Goal: Contribute content: Contribute content

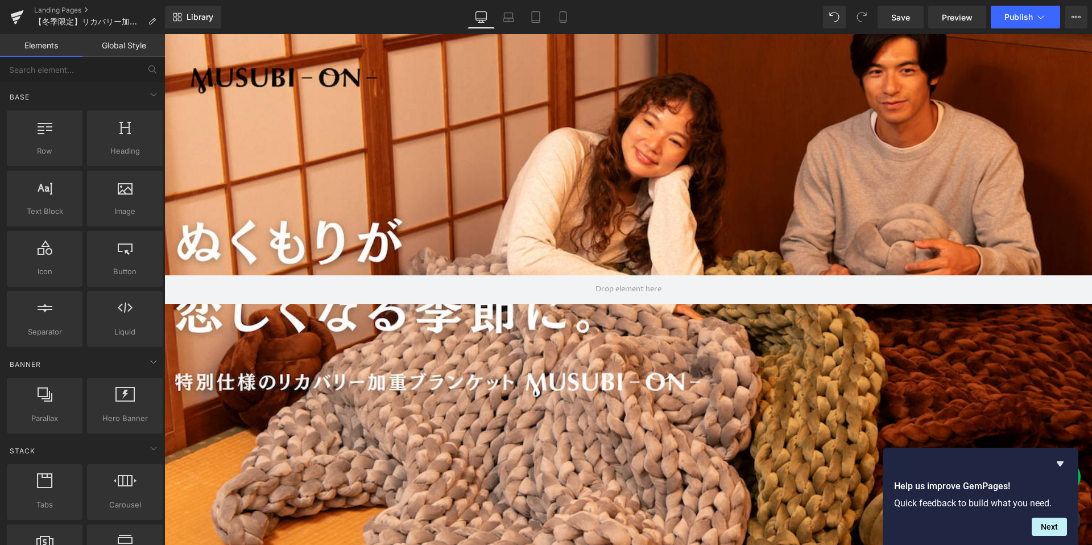
scroll to position [17767, 928]
click at [979, 337] on div at bounding box center [628, 290] width 928 height 522
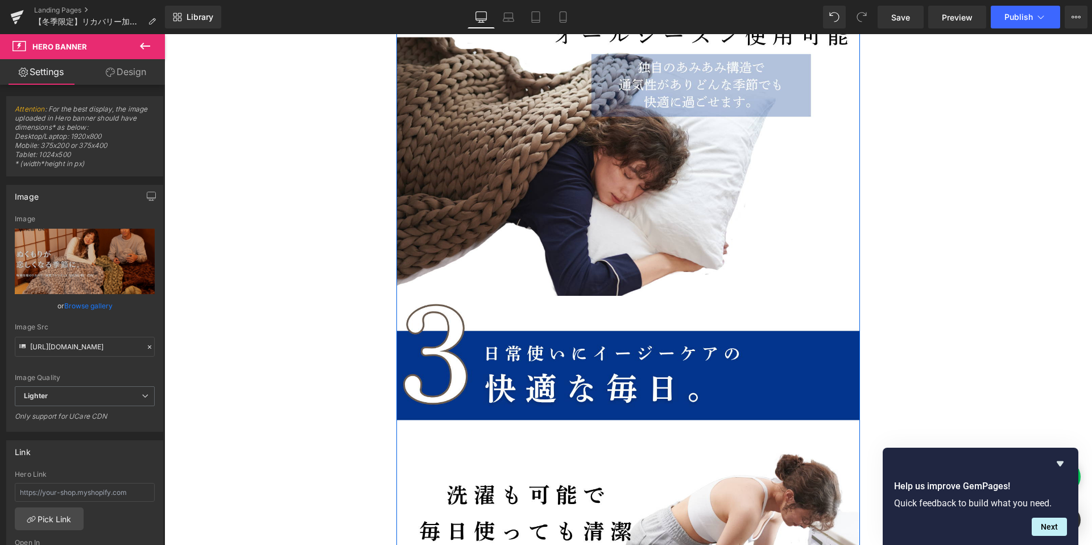
scroll to position [5523, 0]
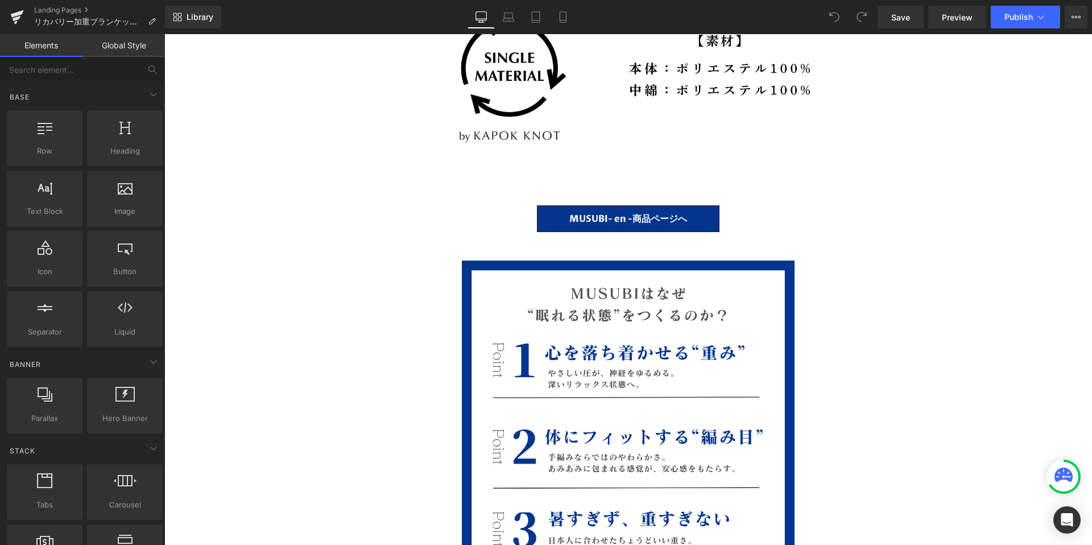
scroll to position [6759, 0]
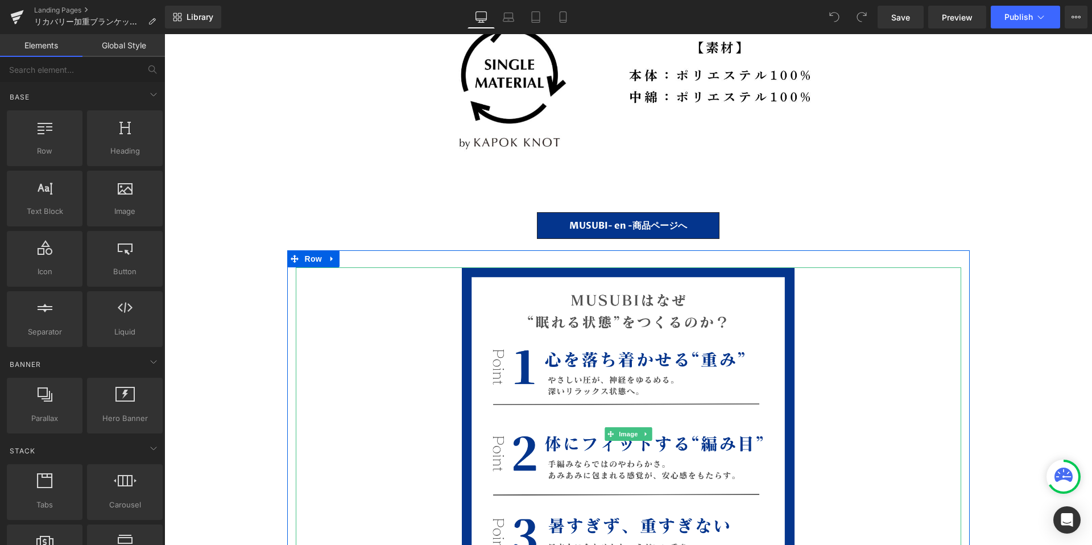
click at [329, 387] on div at bounding box center [628, 433] width 665 height 333
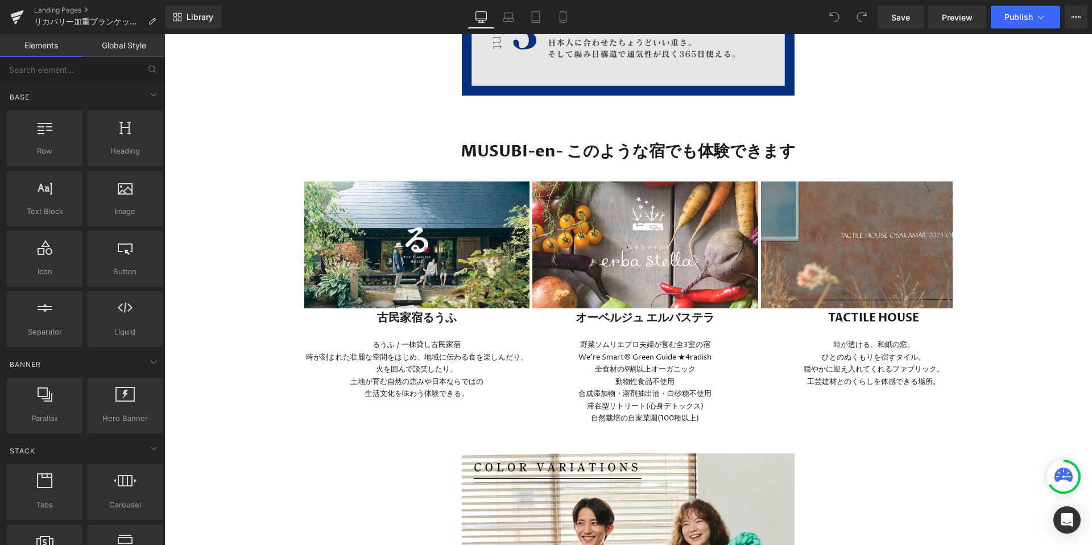
scroll to position [7259, 0]
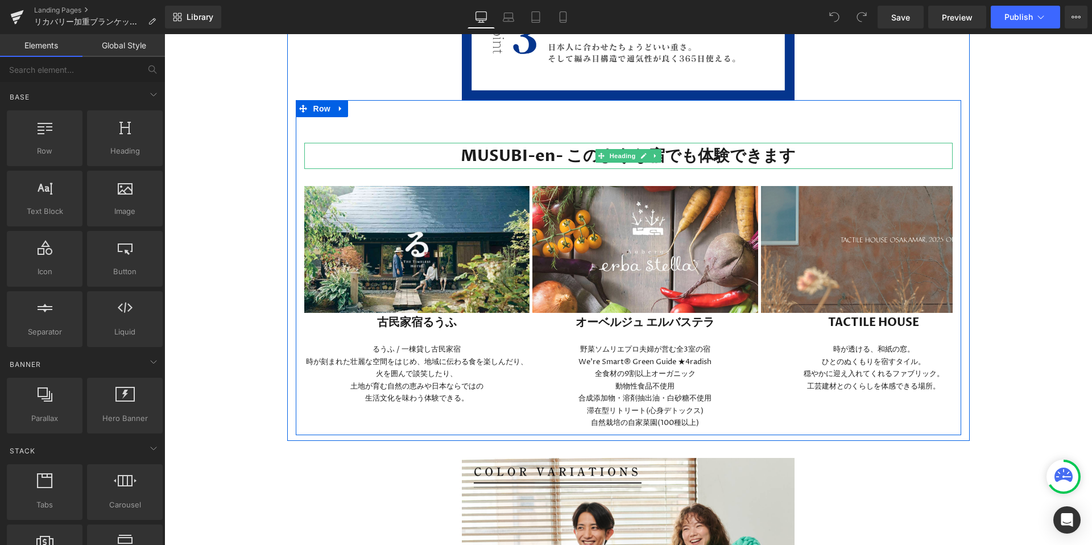
click at [548, 153] on strong "MUSUBI-en- このような宿でも体験できます" at bounding box center [628, 156] width 335 height 22
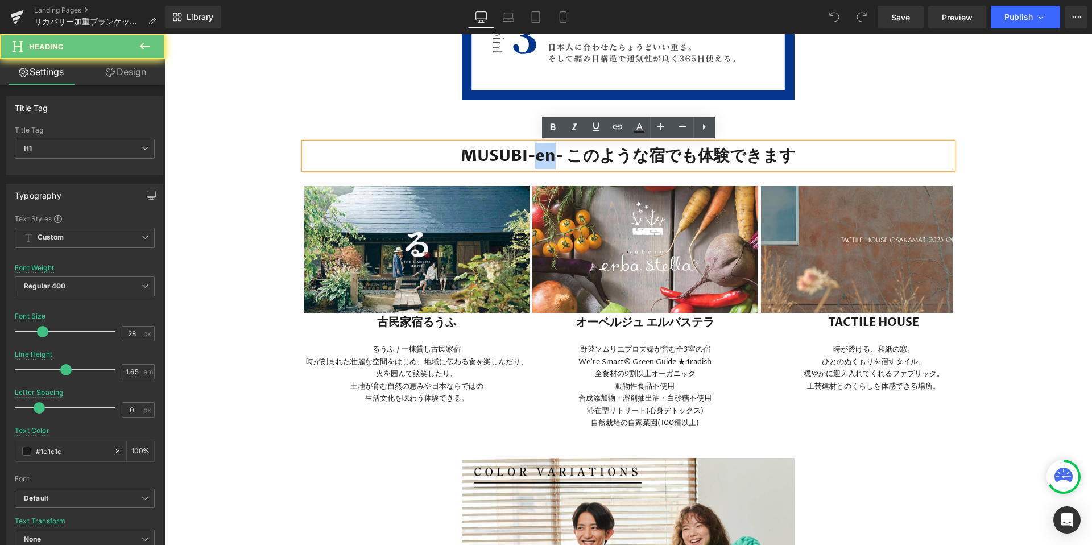
click at [548, 153] on strong "MUSUBI-en- このような宿でも体験できます" at bounding box center [628, 156] width 335 height 22
click at [564, 153] on strong "MUSUBI-en- このような宿でも体験できます" at bounding box center [628, 156] width 335 height 22
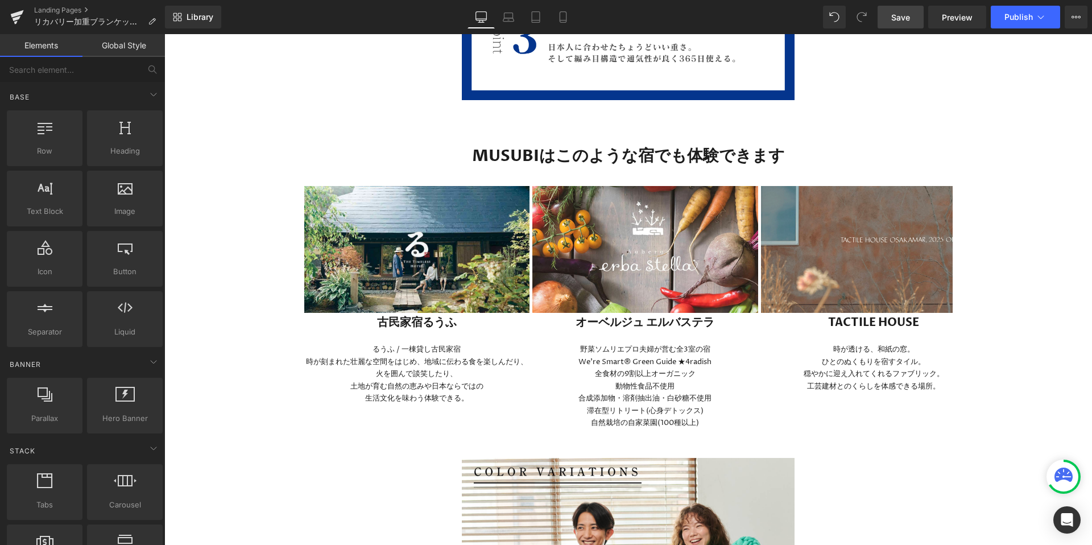
drag, startPoint x: 898, startPoint y: 16, endPoint x: 558, endPoint y: 318, distance: 454.0
click at [898, 16] on span "Save" at bounding box center [900, 17] width 19 height 12
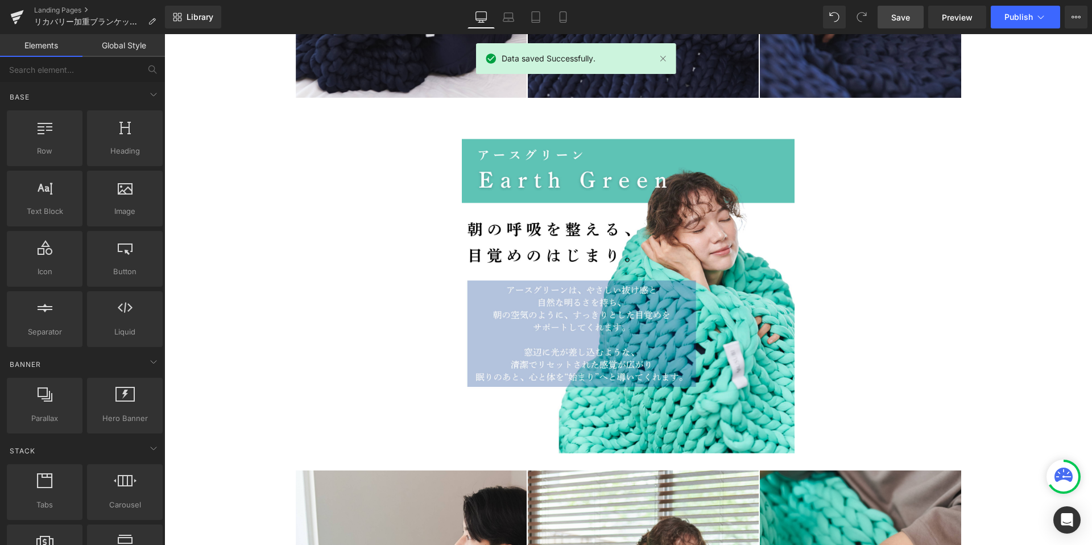
scroll to position [9372, 0]
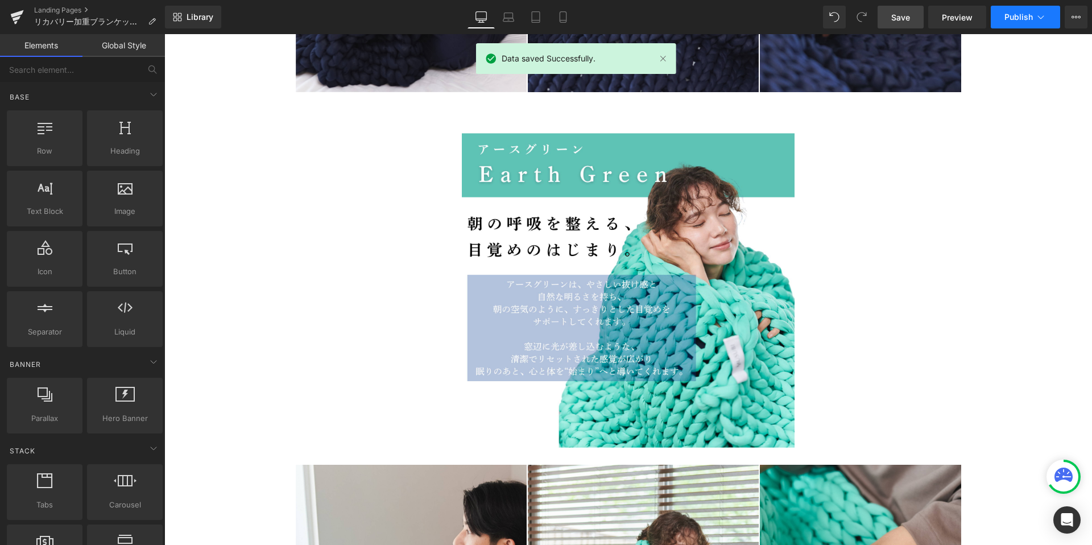
click at [1024, 11] on button "Publish" at bounding box center [1025, 17] width 69 height 23
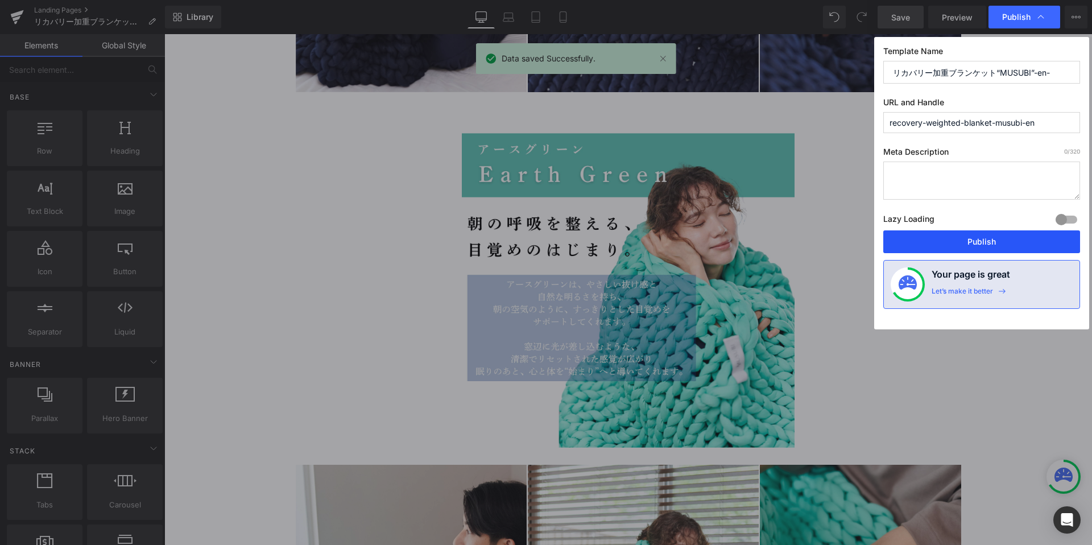
click at [953, 237] on button "Publish" at bounding box center [981, 241] width 197 height 23
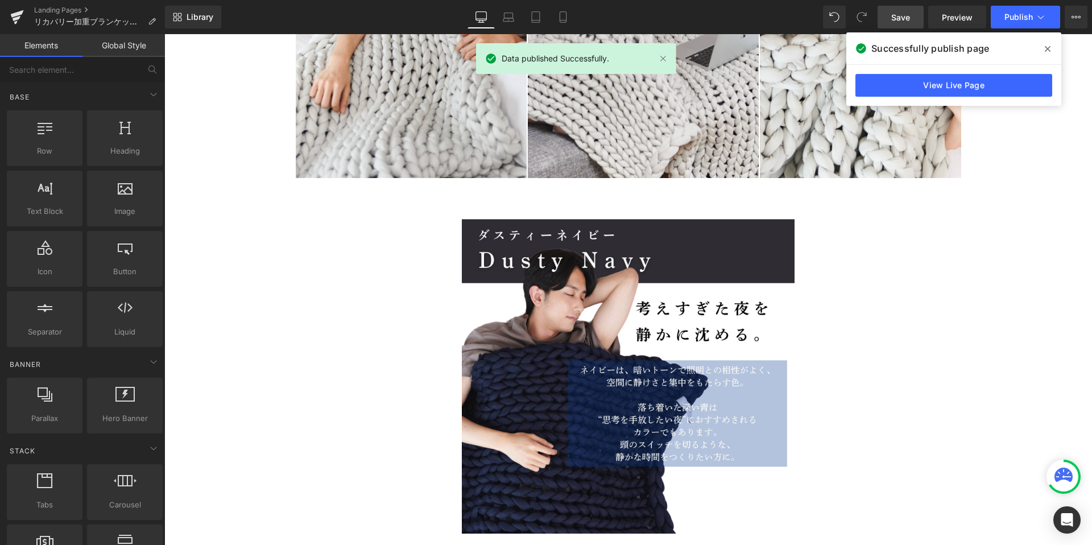
scroll to position [8540, 0]
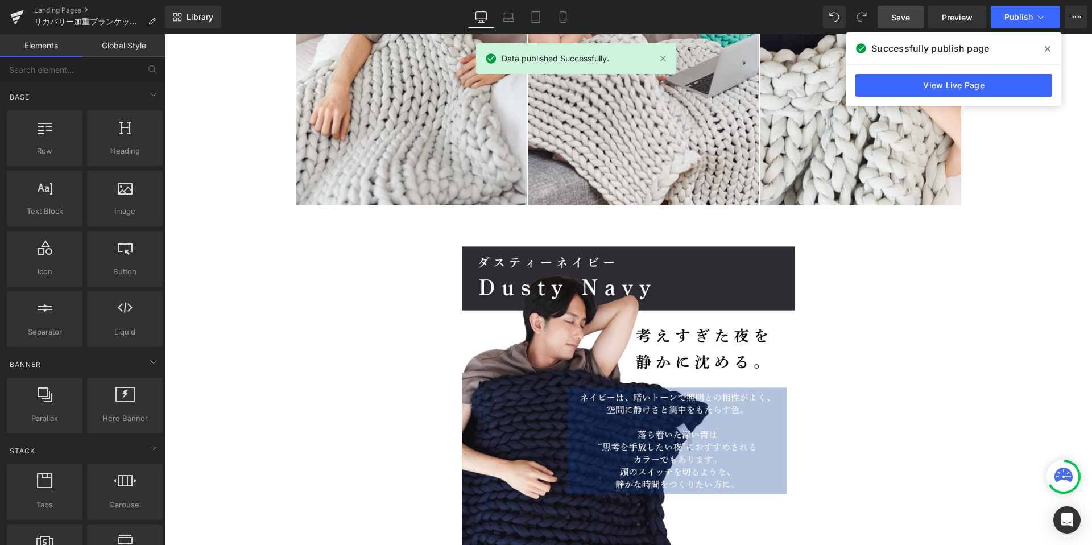
click at [1044, 50] on span at bounding box center [1047, 49] width 18 height 18
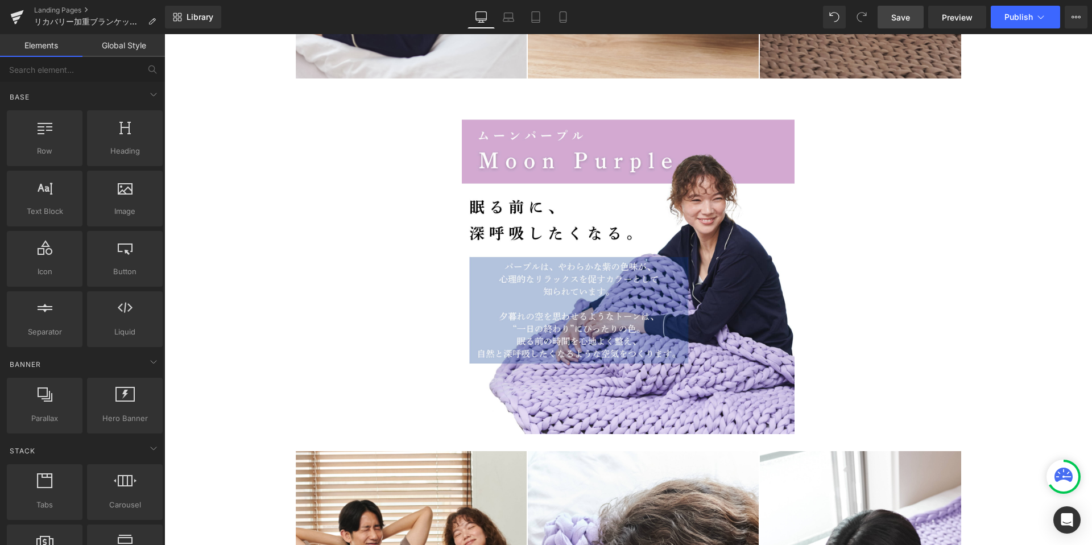
scroll to position [10812, 0]
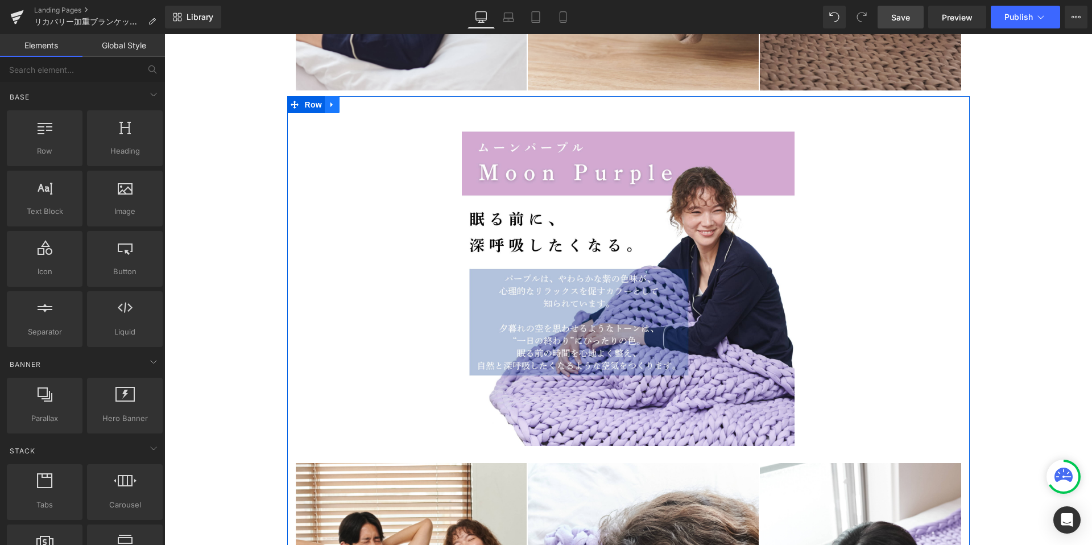
click at [330, 105] on icon at bounding box center [331, 104] width 2 height 5
click at [342, 103] on link at bounding box center [347, 104] width 15 height 17
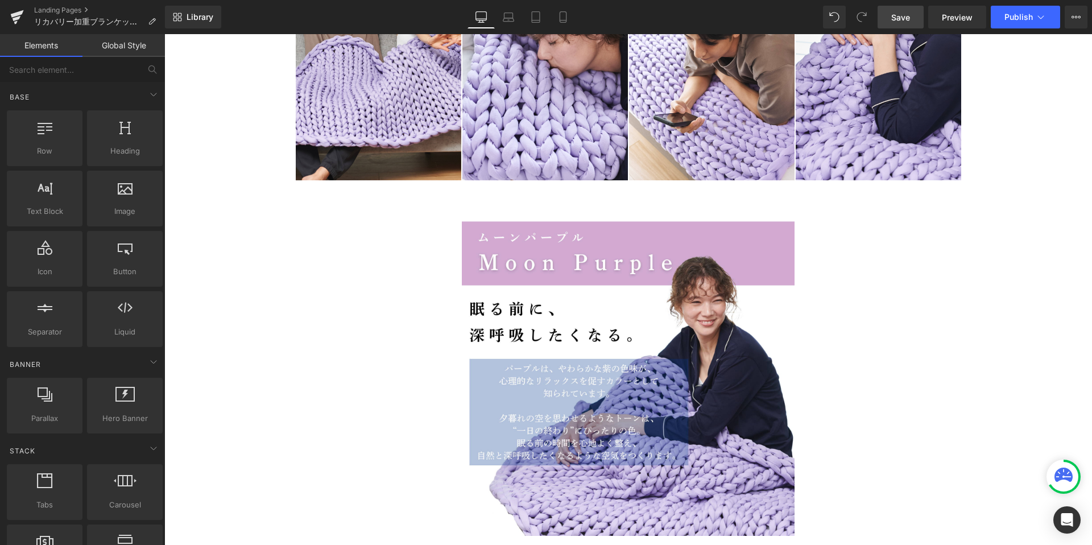
scroll to position [10935, 0]
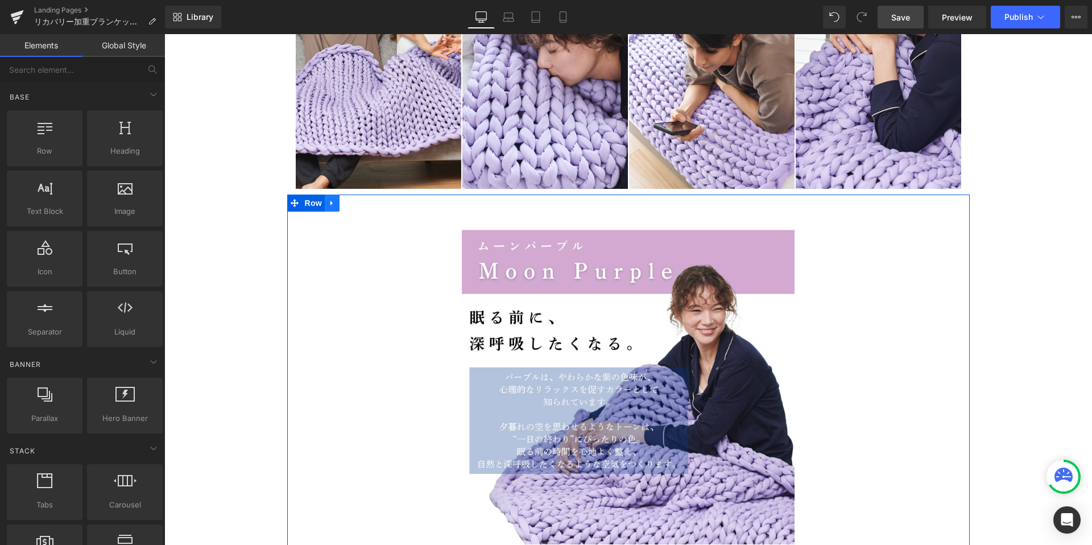
click at [333, 202] on icon at bounding box center [332, 202] width 8 height 9
click at [347, 201] on icon at bounding box center [347, 203] width 8 height 8
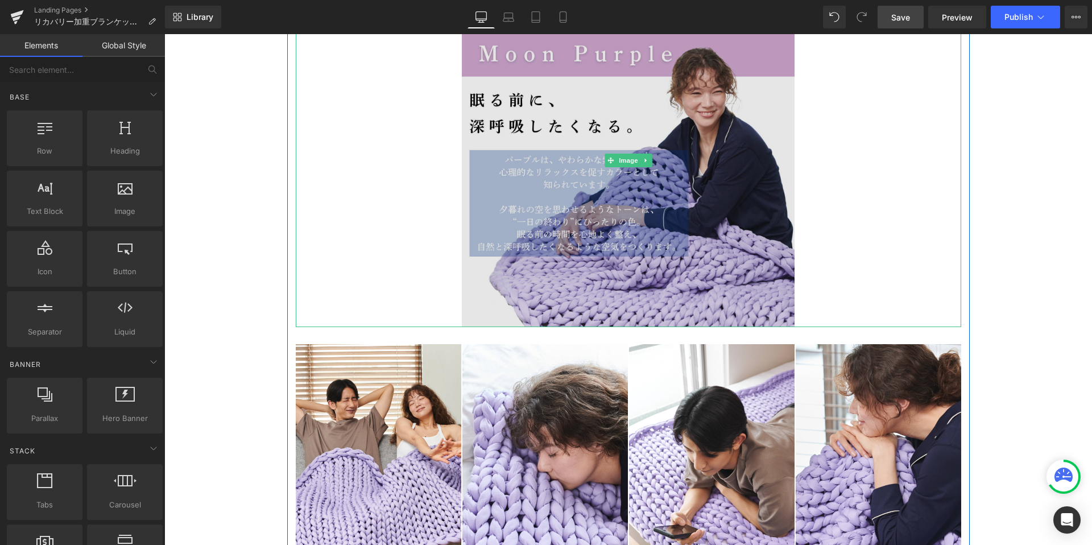
scroll to position [11057, 0]
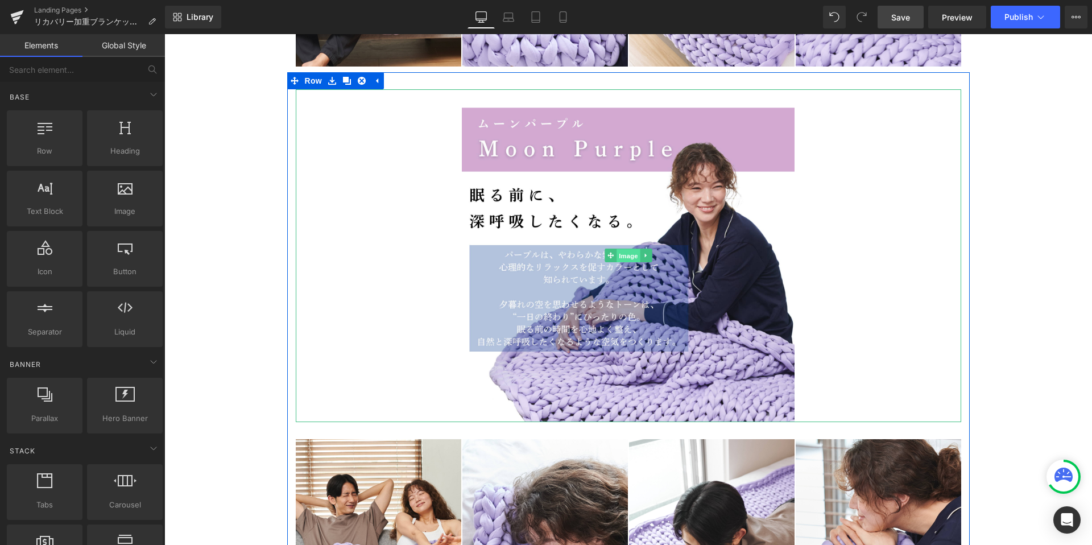
click at [630, 253] on span "Image" at bounding box center [628, 256] width 24 height 14
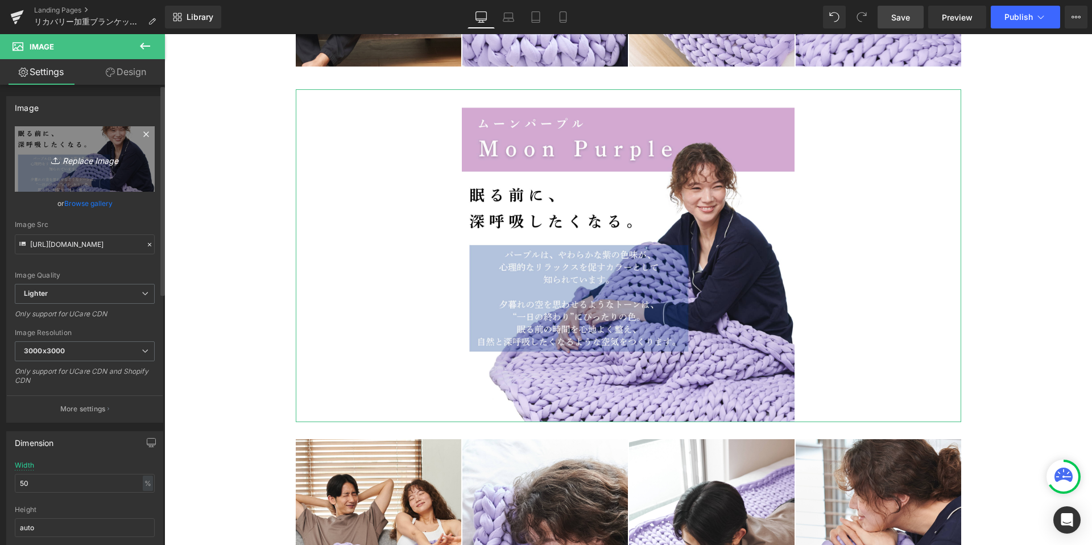
click at [77, 162] on icon "Replace Image" at bounding box center [84, 159] width 91 height 14
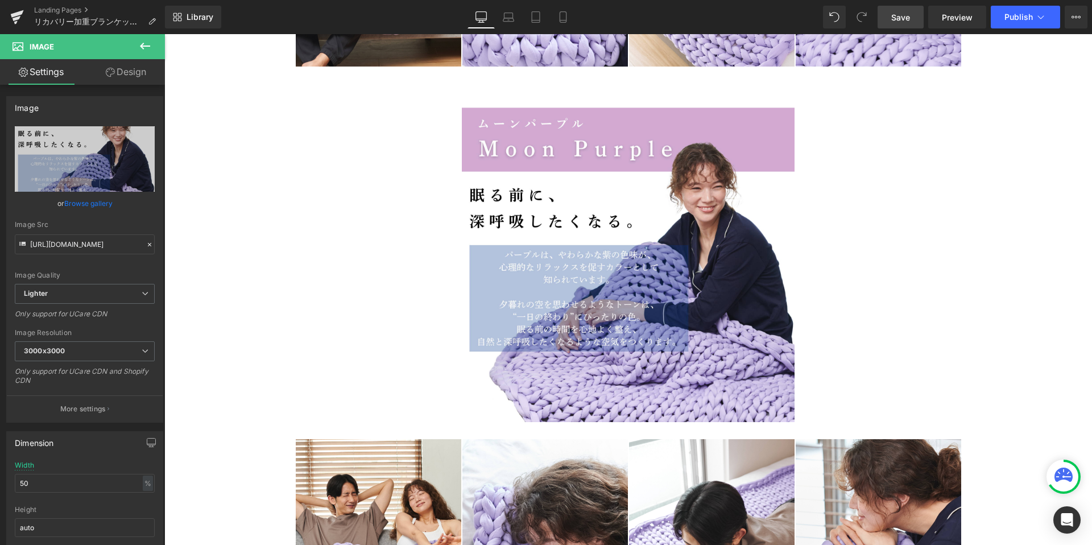
type input "C:\fakepath\8.png"
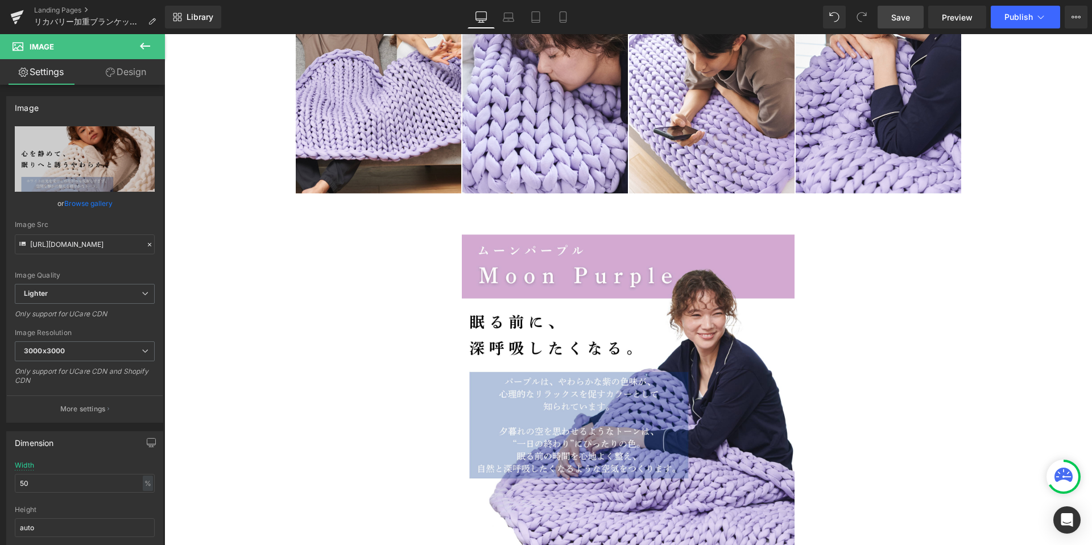
scroll to position [11556, 0]
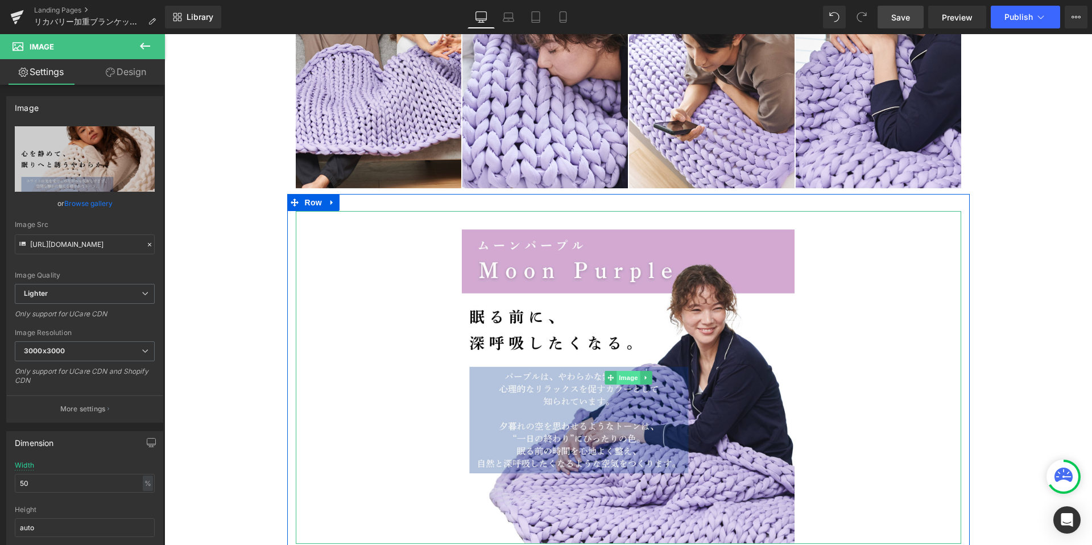
click at [626, 382] on span "Image" at bounding box center [628, 378] width 24 height 14
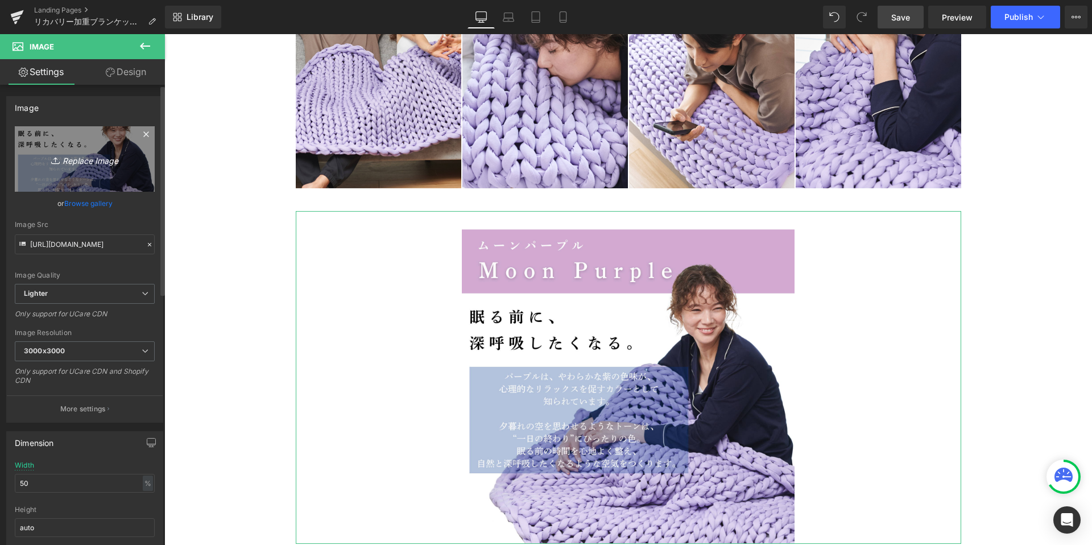
click at [66, 176] on link "Replace Image" at bounding box center [85, 158] width 140 height 65
type input "C:\fakepath\9.png"
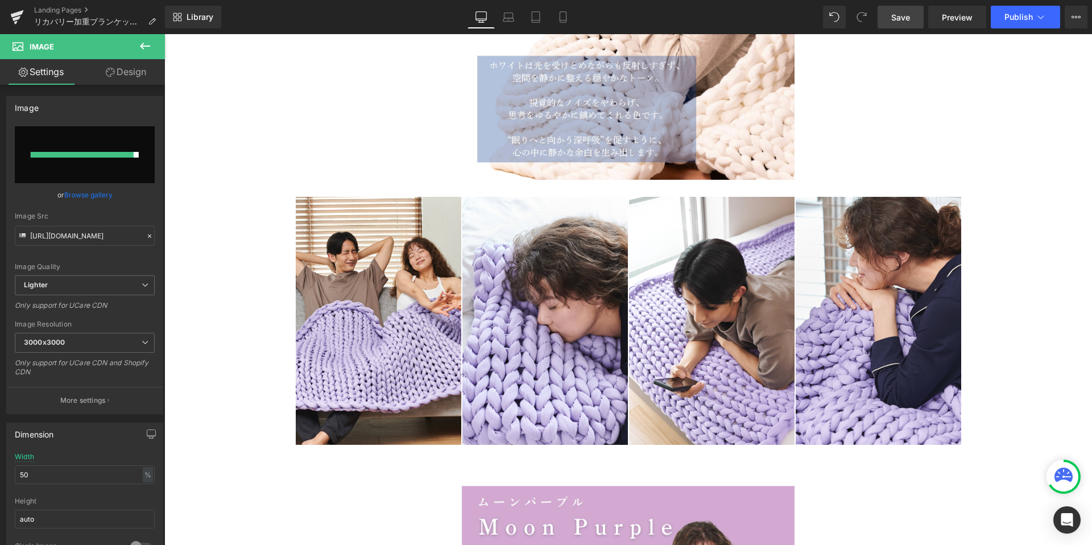
scroll to position [11309, 0]
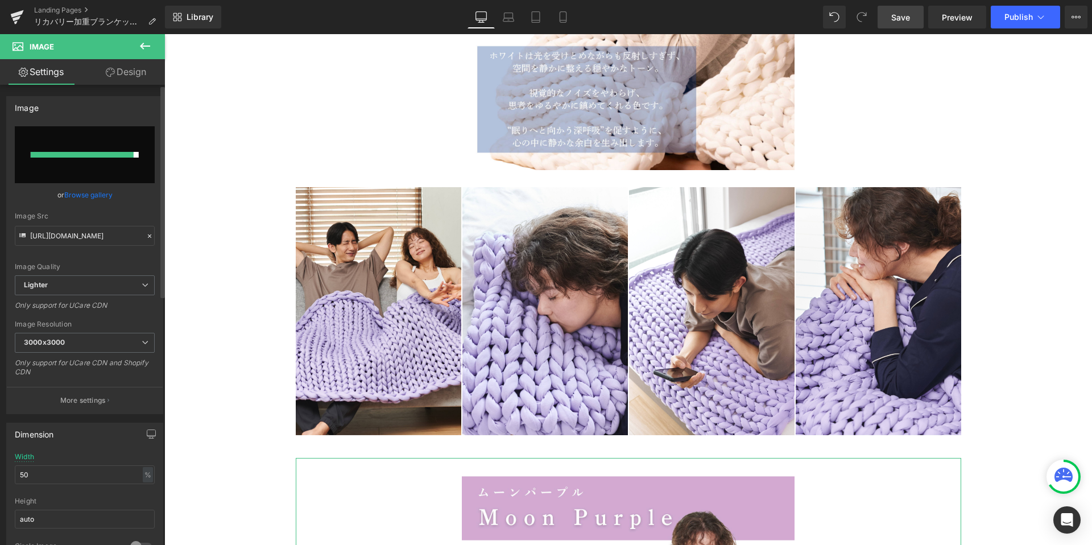
click at [106, 152] on div at bounding box center [82, 155] width 103 height 6
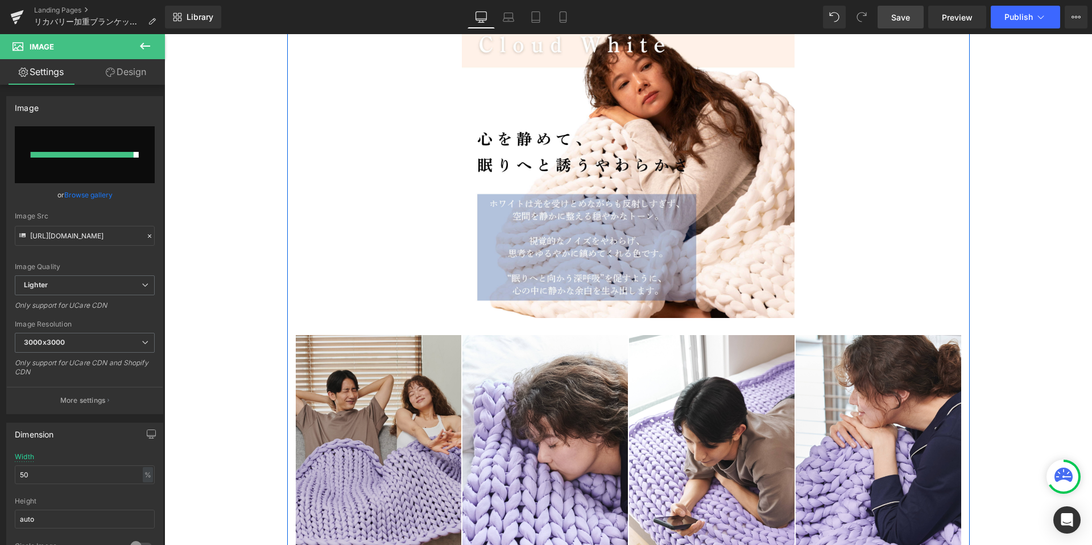
scroll to position [11160, 0]
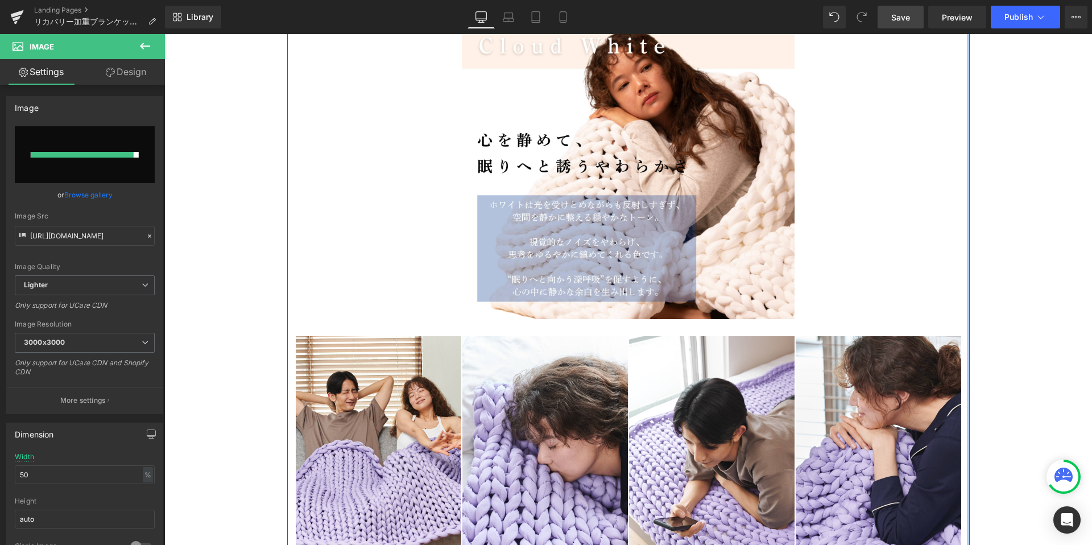
drag, startPoint x: 967, startPoint y: 304, endPoint x: 878, endPoint y: 75, distance: 245.4
click at [967, 304] on div "Image Image Image Image Image ‹ › Carousel" at bounding box center [628, 279] width 682 height 621
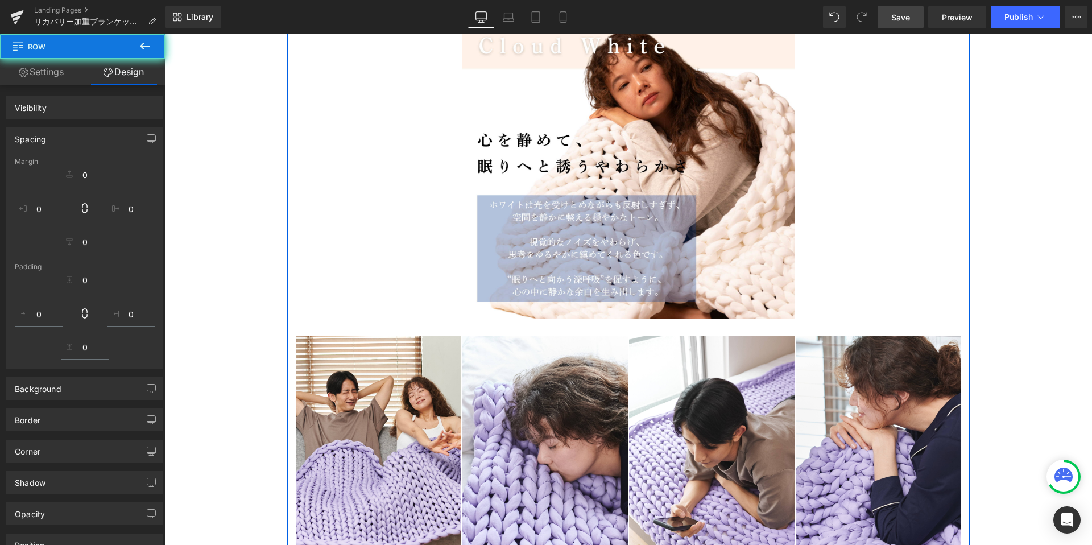
click at [889, 25] on link "Save" at bounding box center [901, 17] width 46 height 23
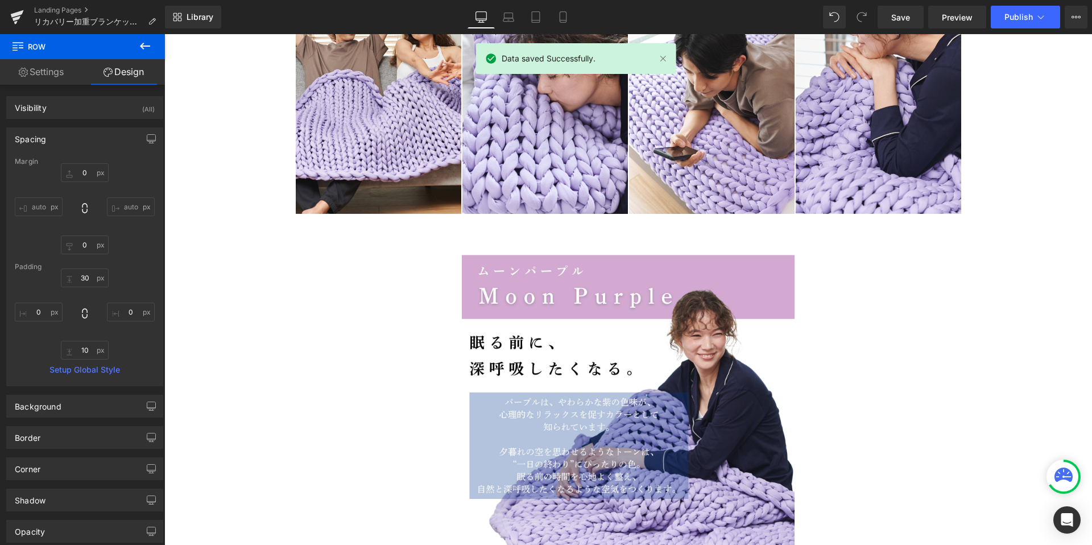
scroll to position [11688, 0]
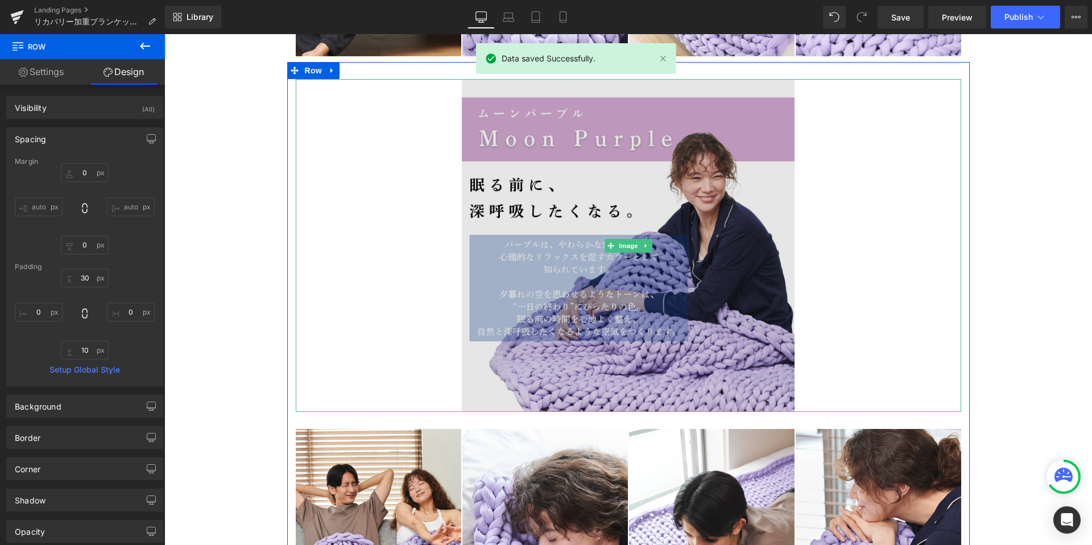
click at [602, 243] on img at bounding box center [628, 245] width 333 height 333
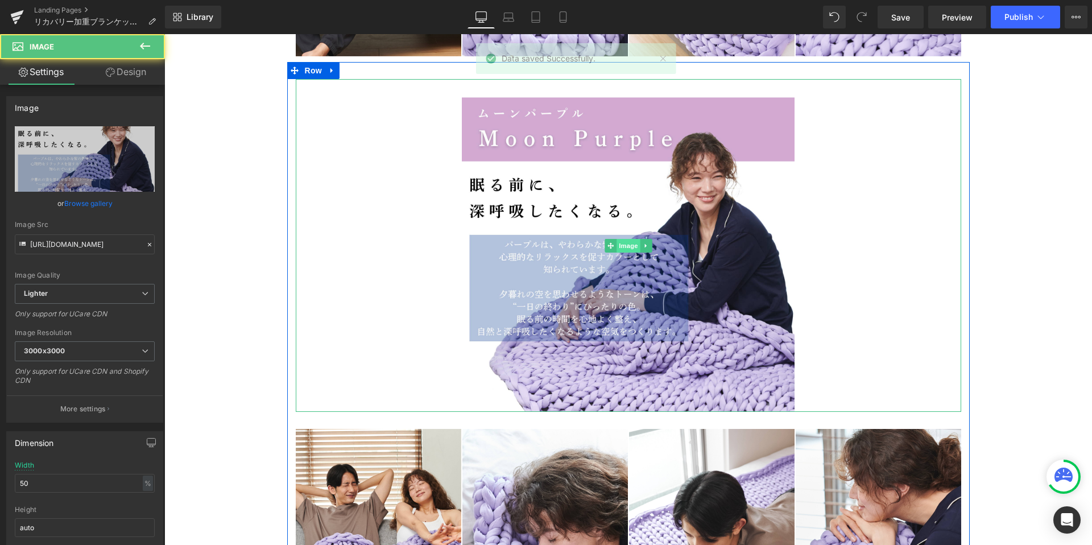
click at [625, 243] on span "Image" at bounding box center [628, 246] width 24 height 14
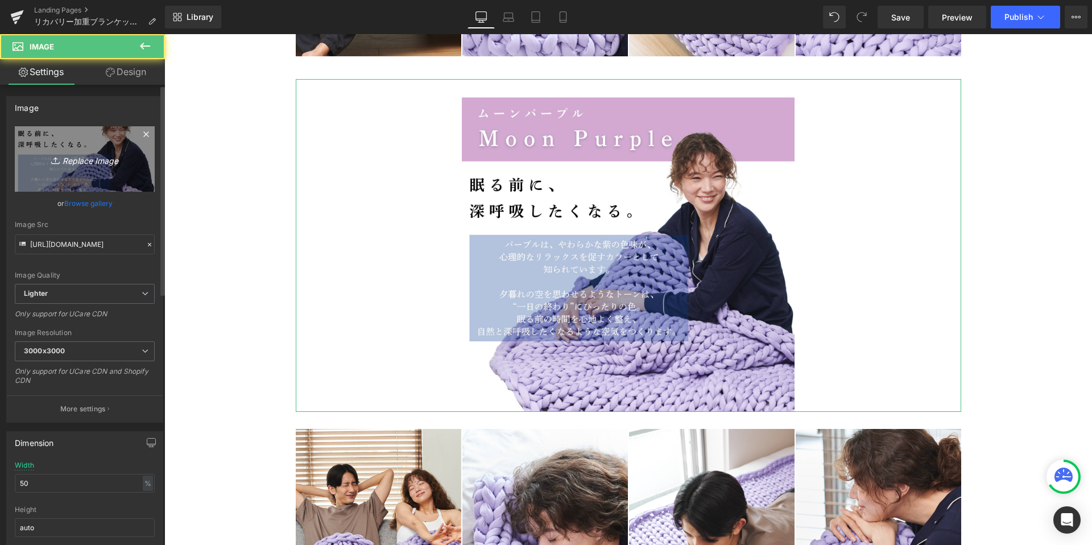
click at [75, 162] on icon "Replace Image" at bounding box center [84, 159] width 91 height 14
type input "C:\fakepath\9.png"
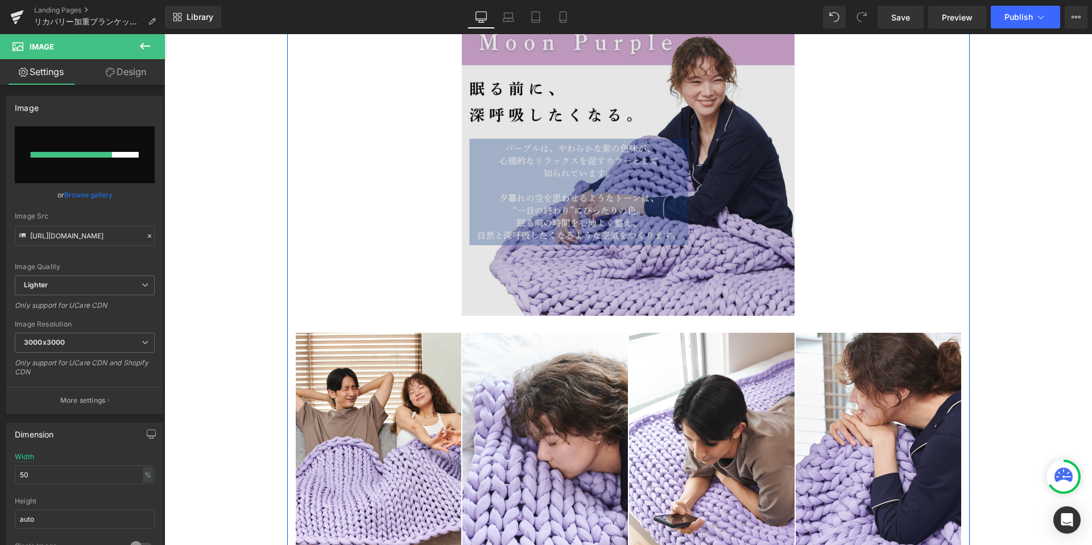
scroll to position [11785, 0]
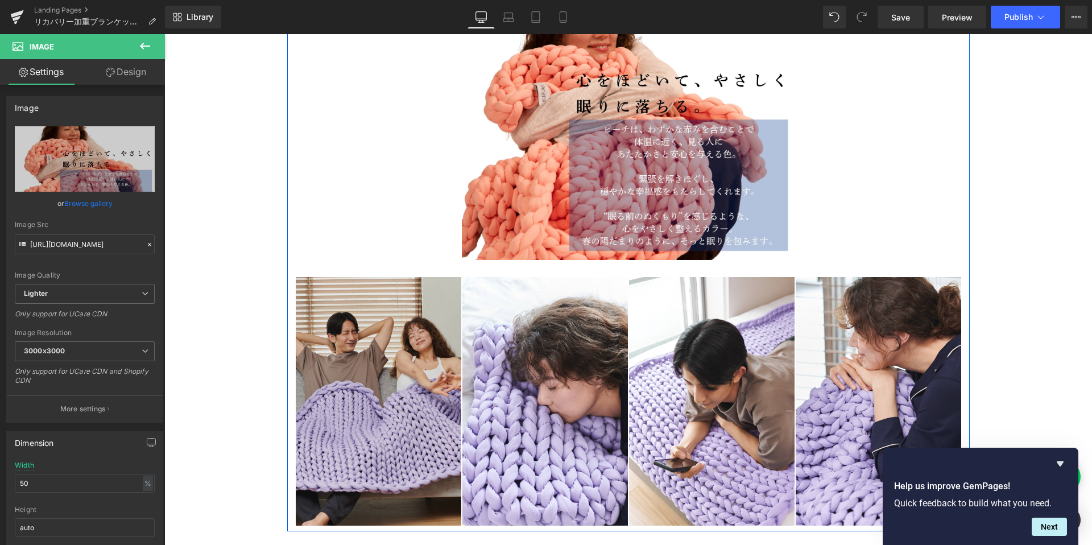
click at [369, 394] on div "Image" at bounding box center [378, 401] width 165 height 249
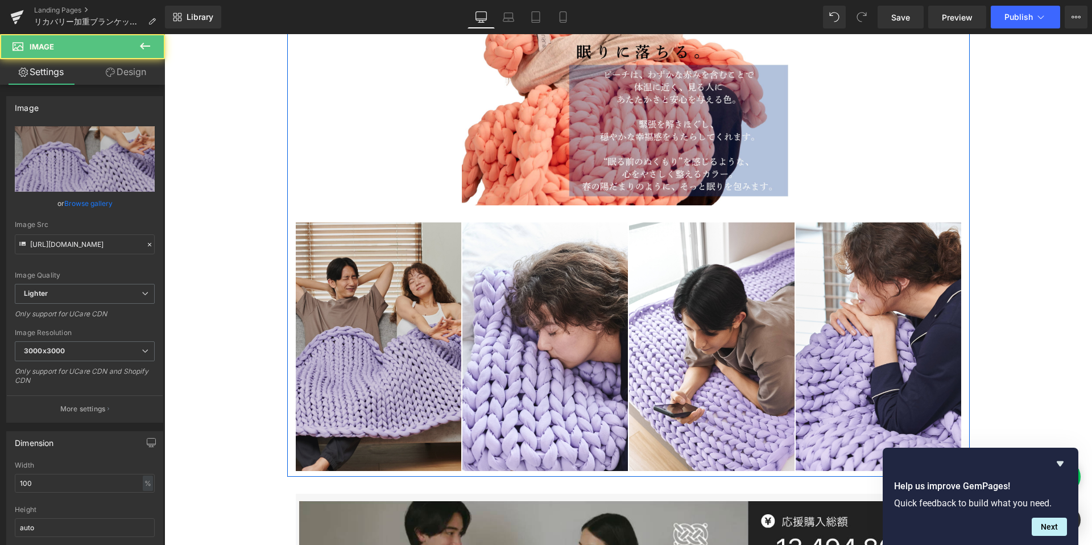
scroll to position [11976, 0]
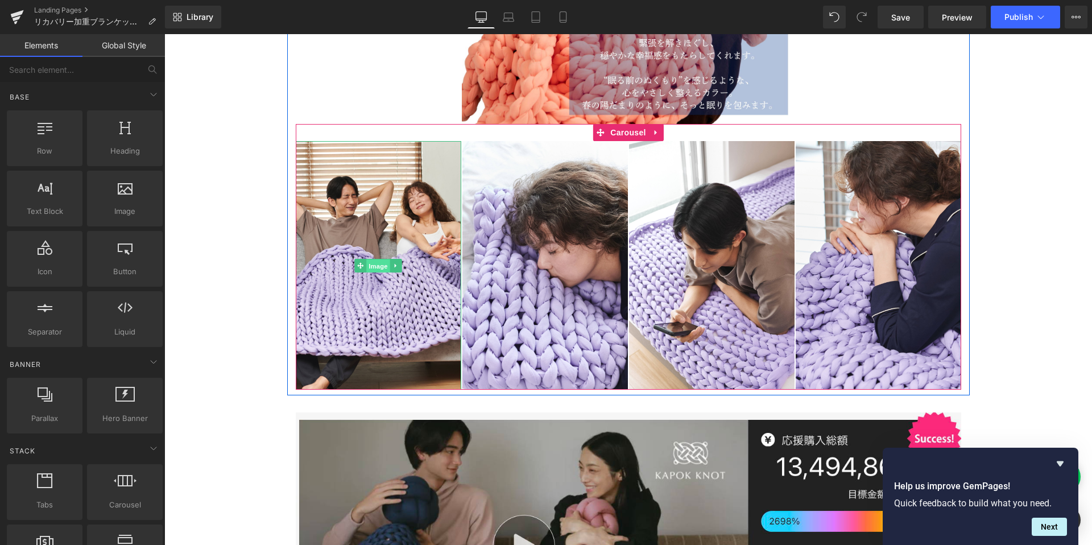
click at [372, 260] on span "Image" at bounding box center [378, 266] width 24 height 14
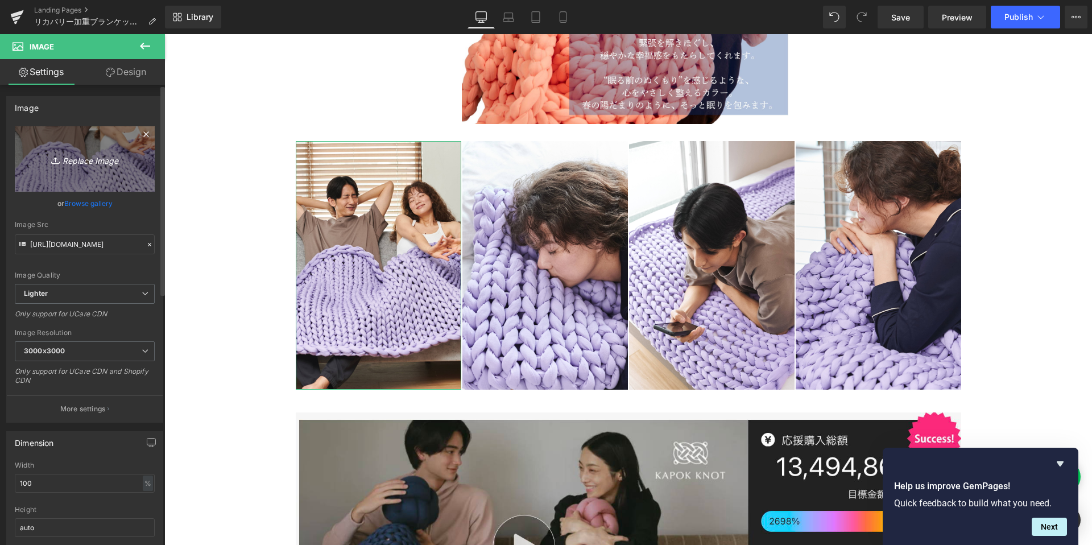
click at [80, 152] on icon "Replace Image" at bounding box center [84, 159] width 91 height 14
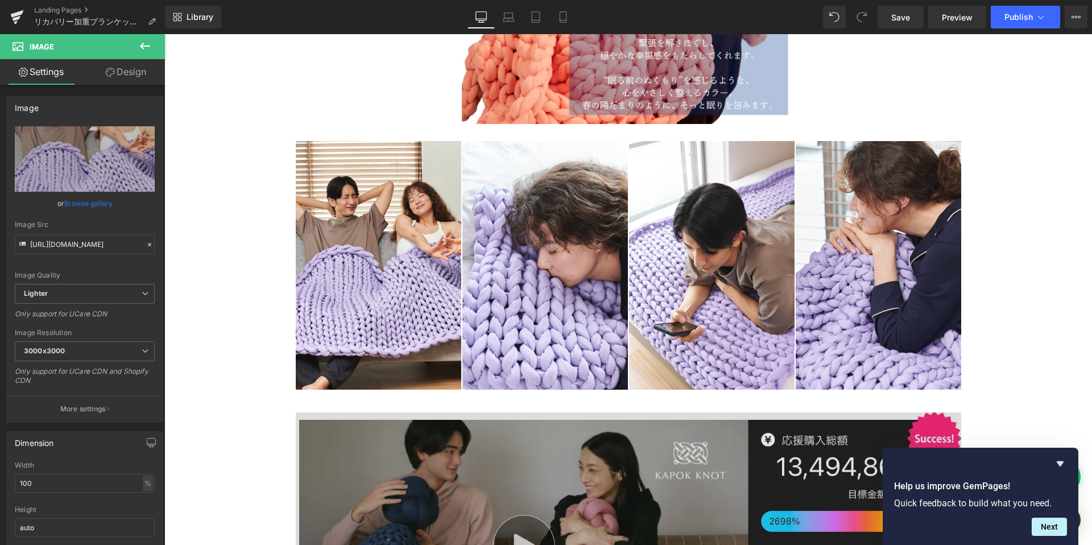
type input "C:\fakepath\250925-03680.jpg"
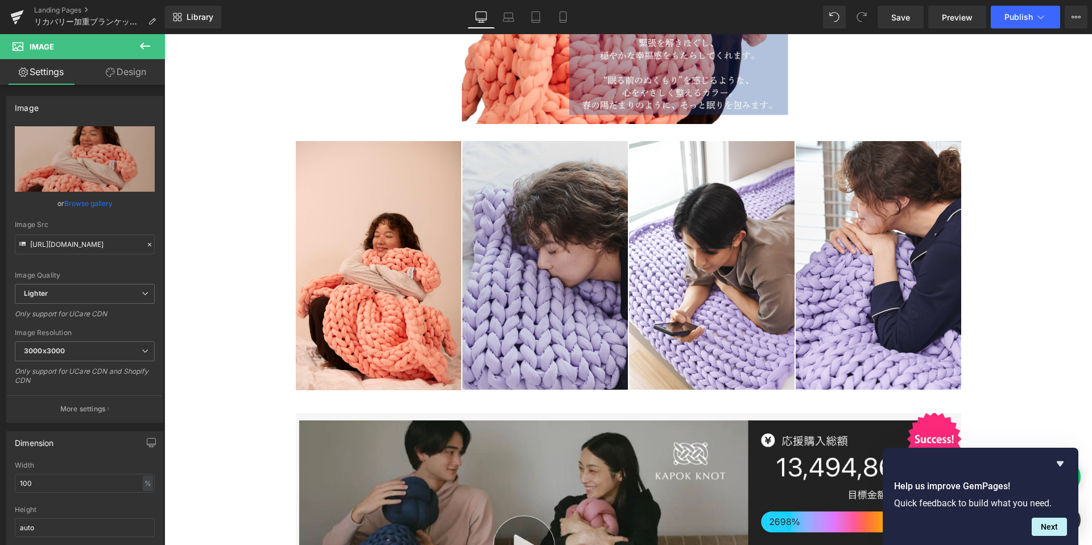
scroll to position [20251, 928]
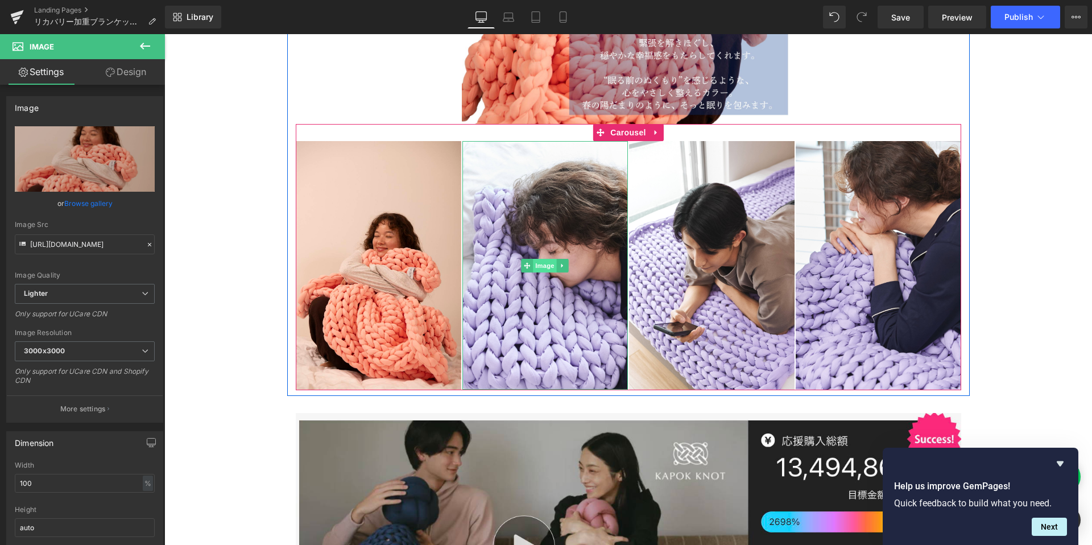
click at [548, 263] on span "Image" at bounding box center [545, 266] width 24 height 14
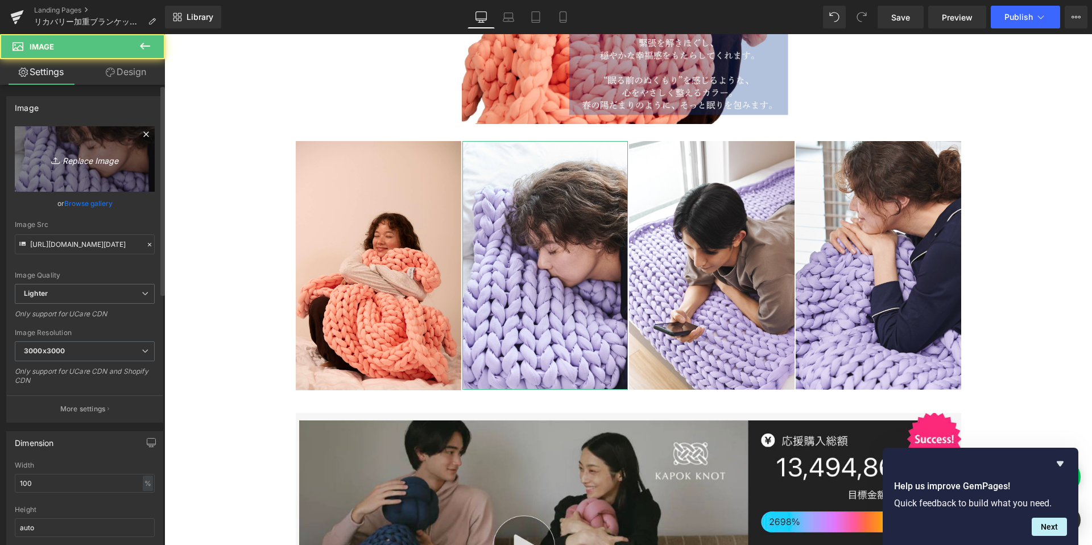
click at [70, 163] on icon "Replace Image" at bounding box center [84, 159] width 91 height 14
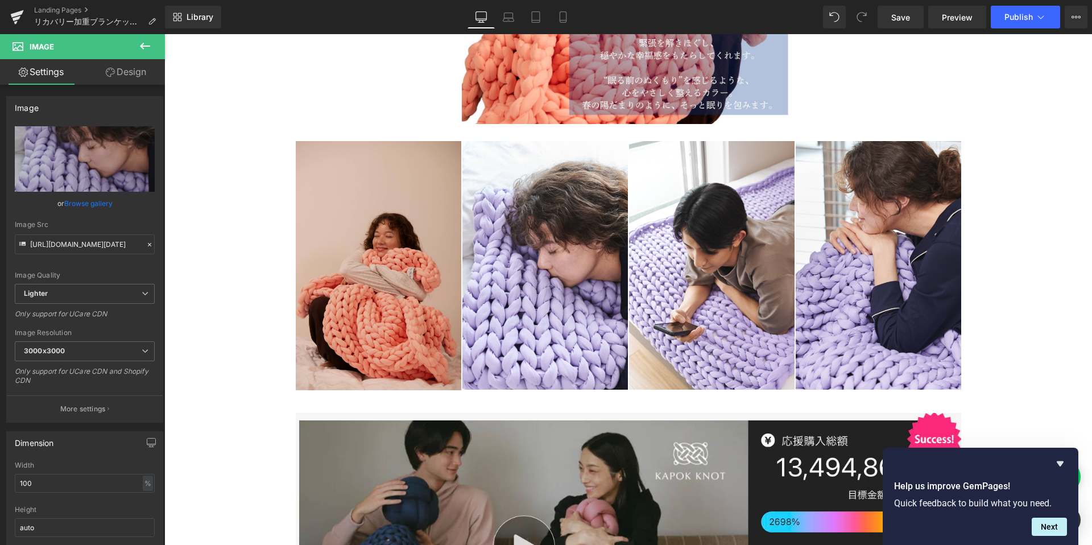
type input "C:\fakepath\250925-03694.jpg"
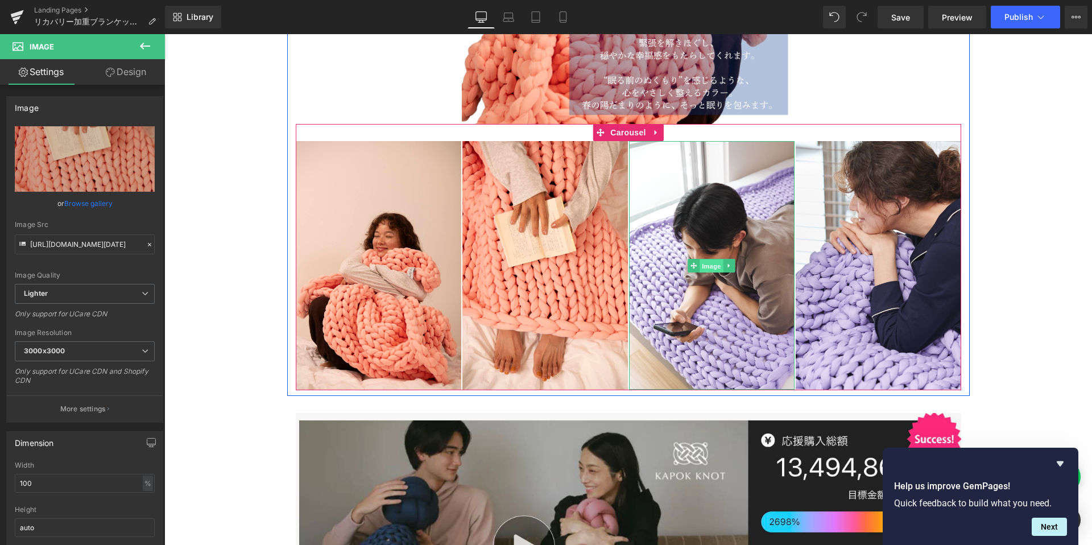
click at [707, 266] on span "Image" at bounding box center [712, 266] width 24 height 14
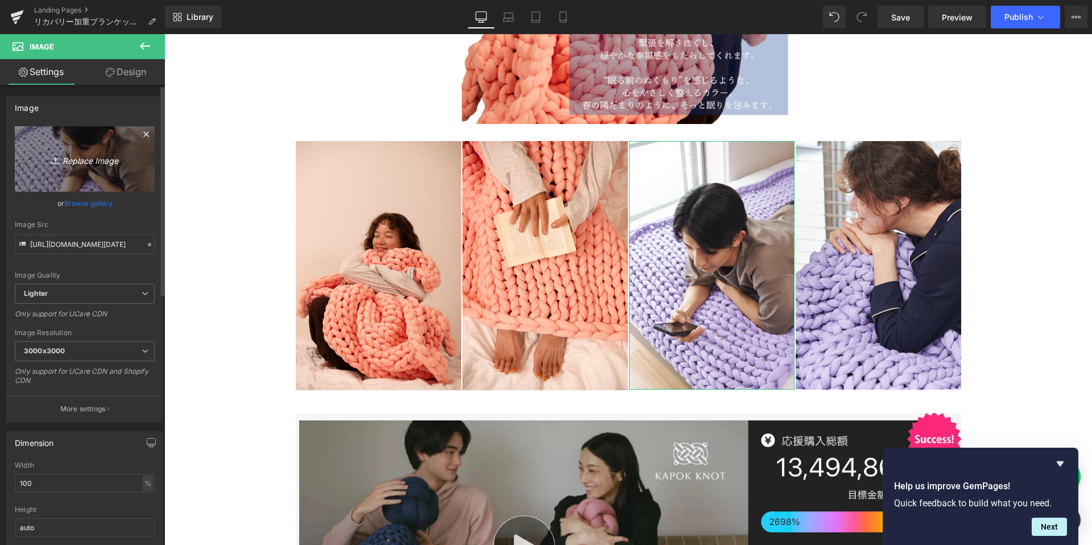
click at [65, 158] on icon "Replace Image" at bounding box center [84, 159] width 91 height 14
type input "C:\fakepath\250925-03629.jpg"
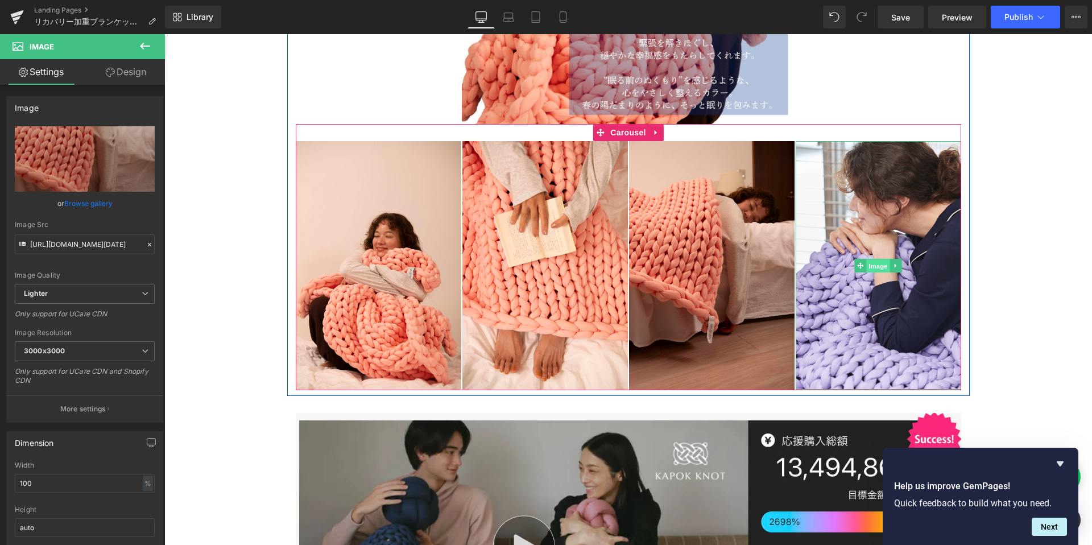
click at [878, 259] on span "Image" at bounding box center [878, 266] width 24 height 14
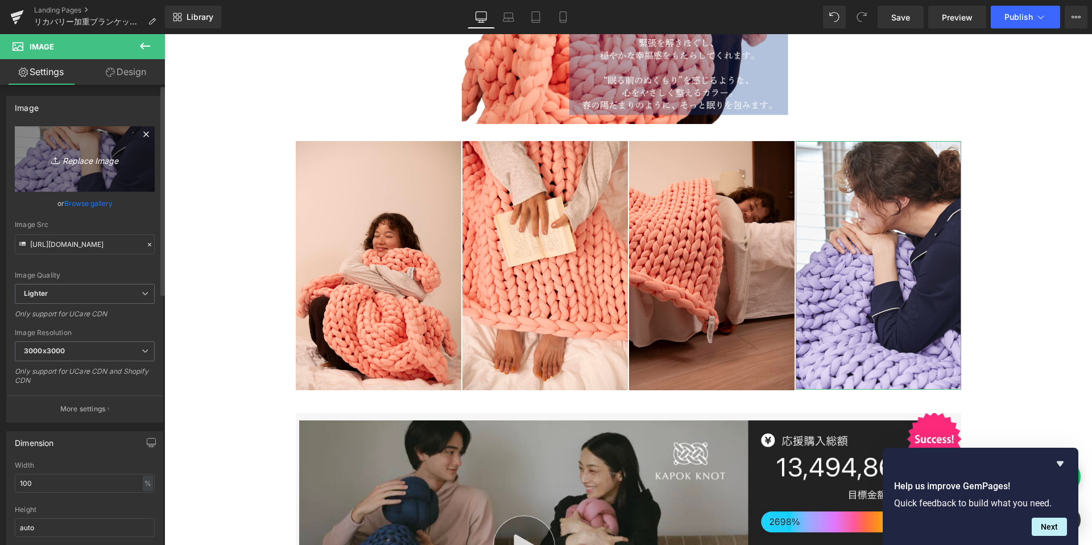
click at [85, 163] on icon "Replace Image" at bounding box center [84, 159] width 91 height 14
type input "C:\fakepath\250925-03460.jpg"
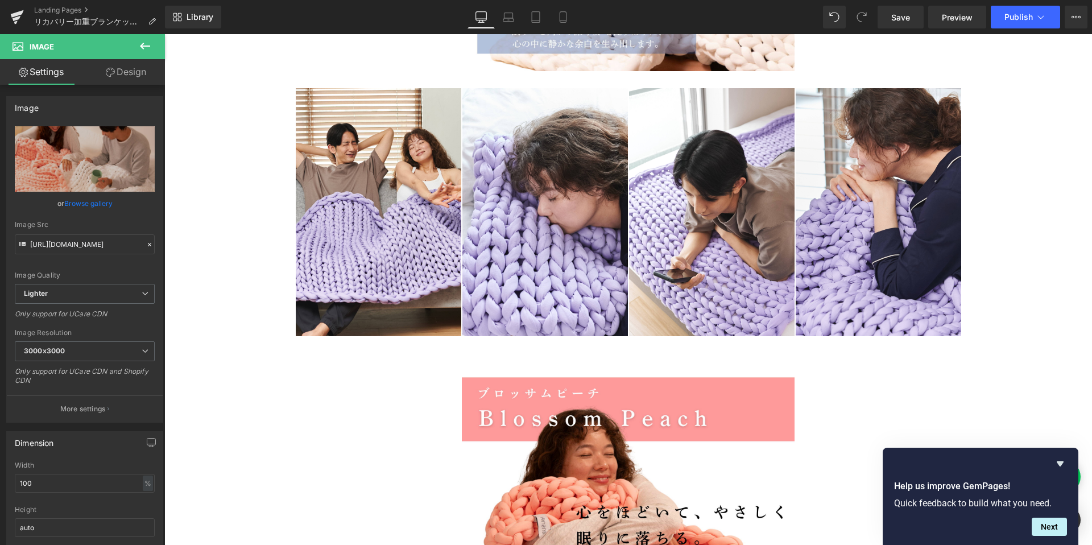
scroll to position [11368, 0]
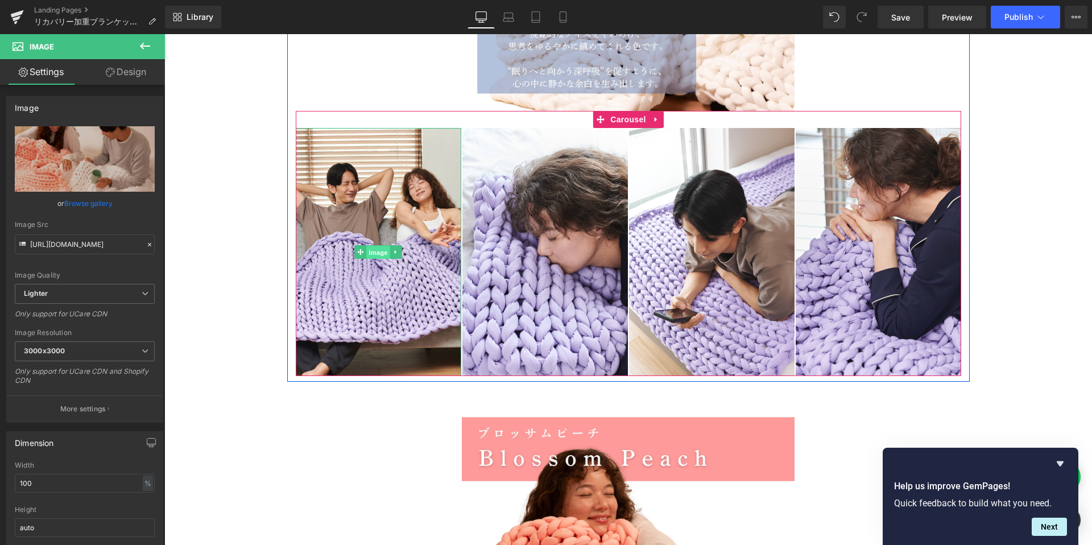
click at [380, 251] on span "Image" at bounding box center [378, 253] width 24 height 14
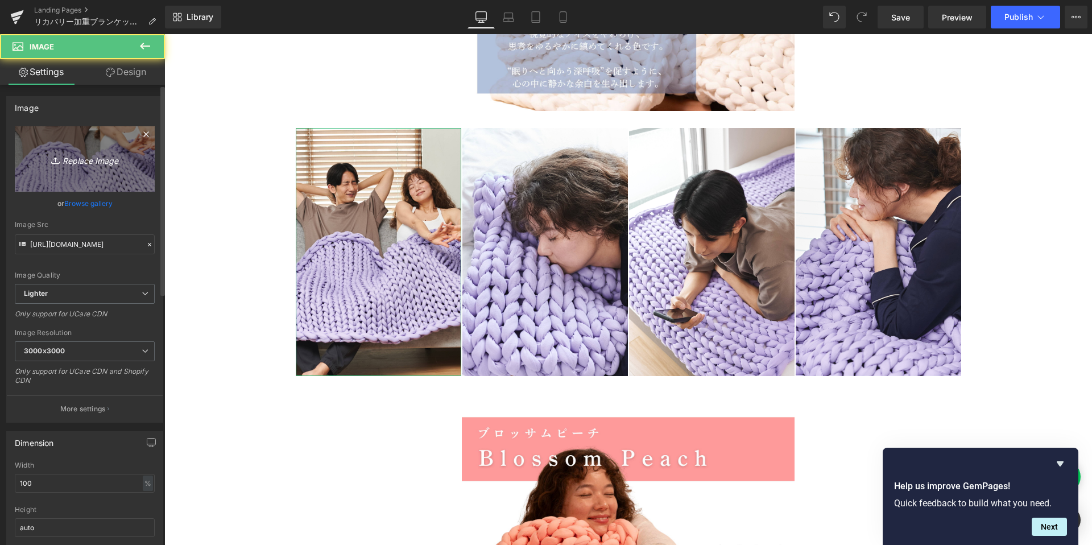
click at [57, 163] on icon at bounding box center [56, 160] width 11 height 11
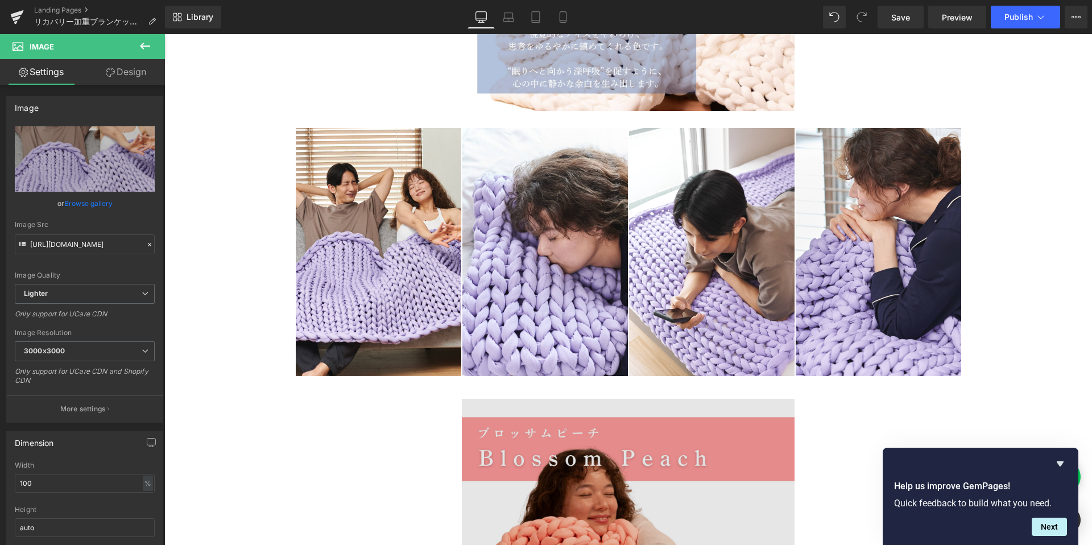
type input "C:\fakepath\250925-03460.jpg"
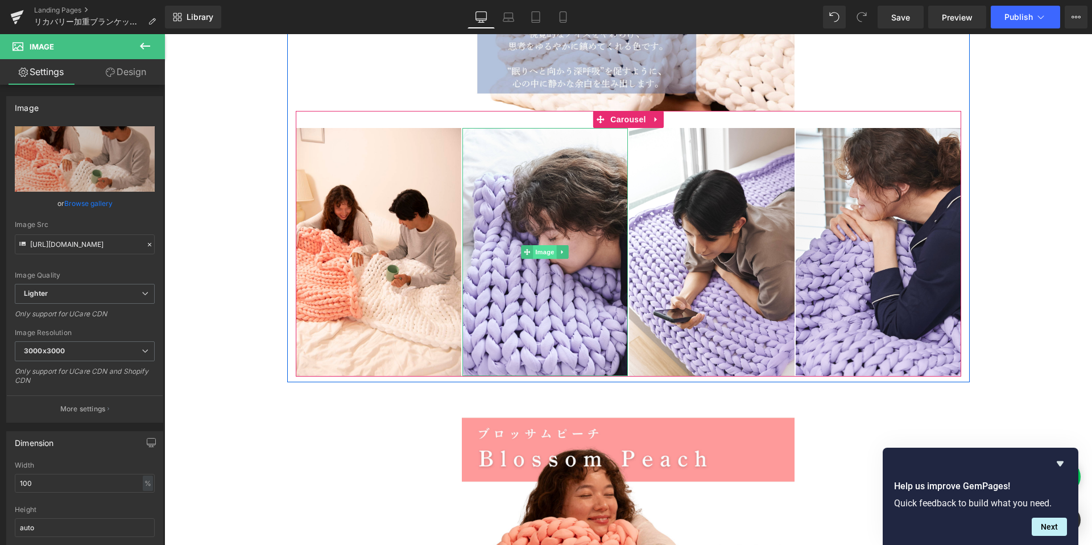
scroll to position [20251, 928]
click at [534, 253] on span "Image" at bounding box center [545, 253] width 24 height 14
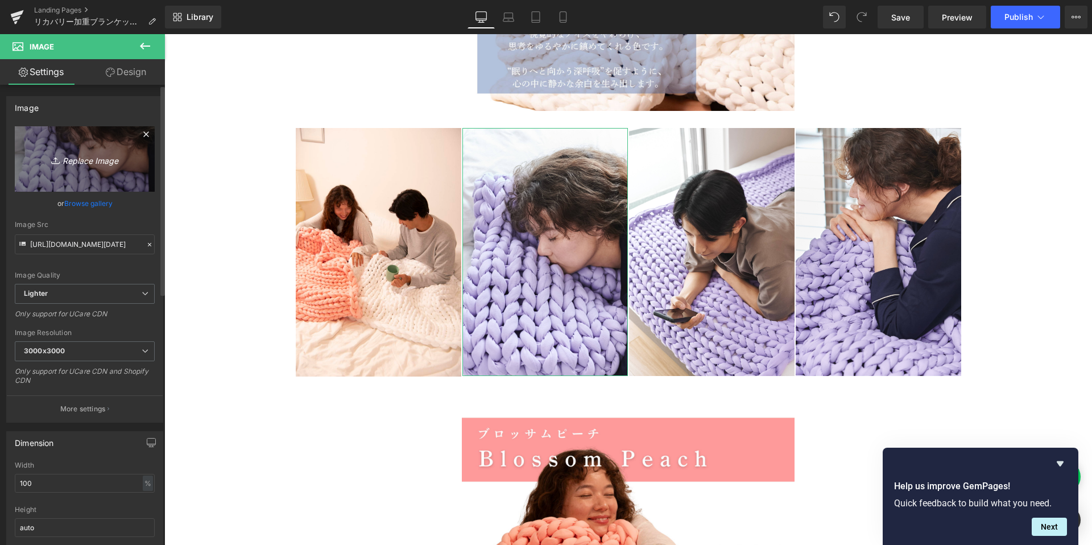
click at [89, 168] on link "Replace Image" at bounding box center [85, 158] width 140 height 65
type input "C:\fakepath\250925-04120 (1).jpg"
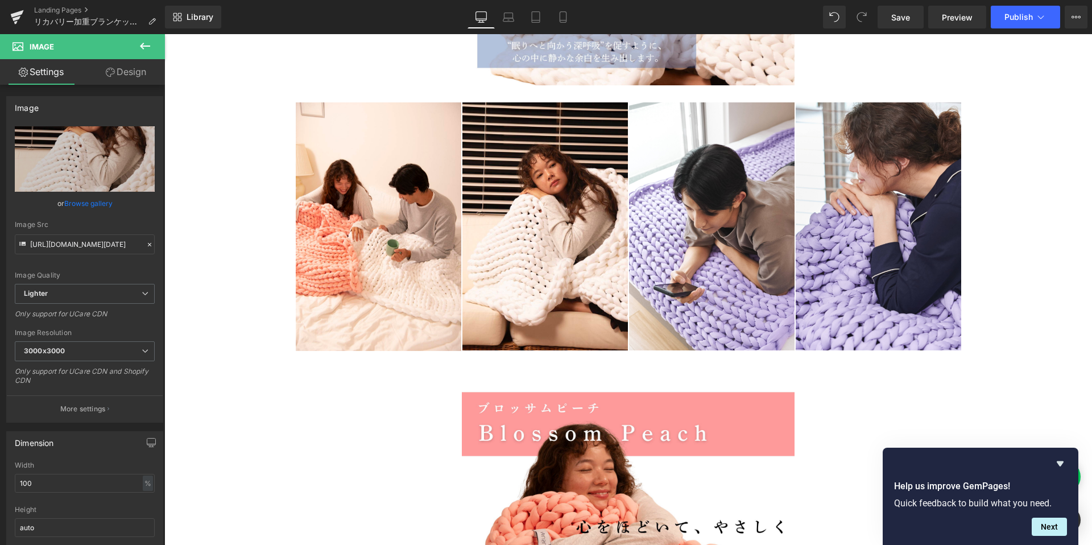
scroll to position [11393, 0]
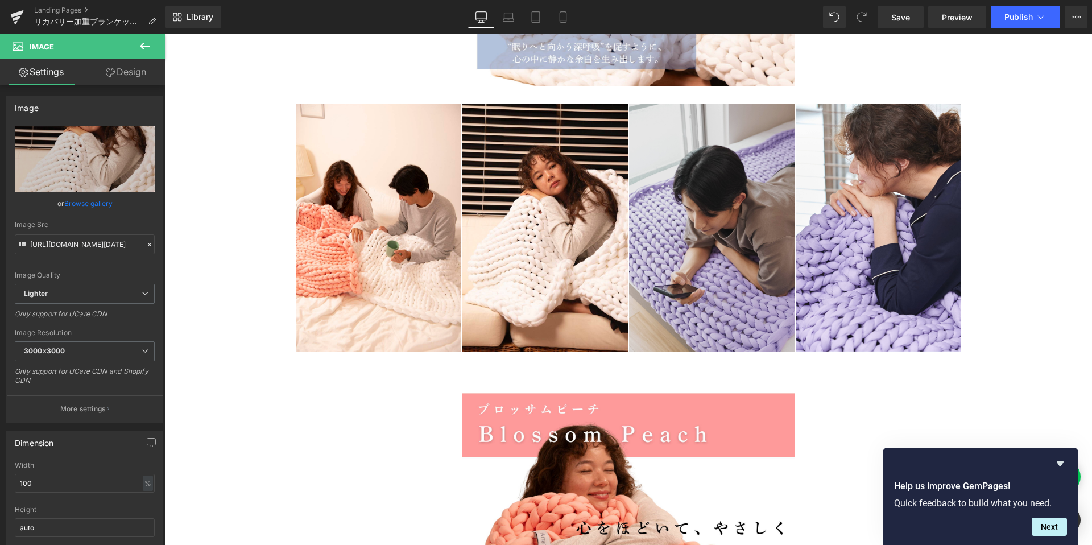
click at [704, 241] on img at bounding box center [711, 228] width 165 height 249
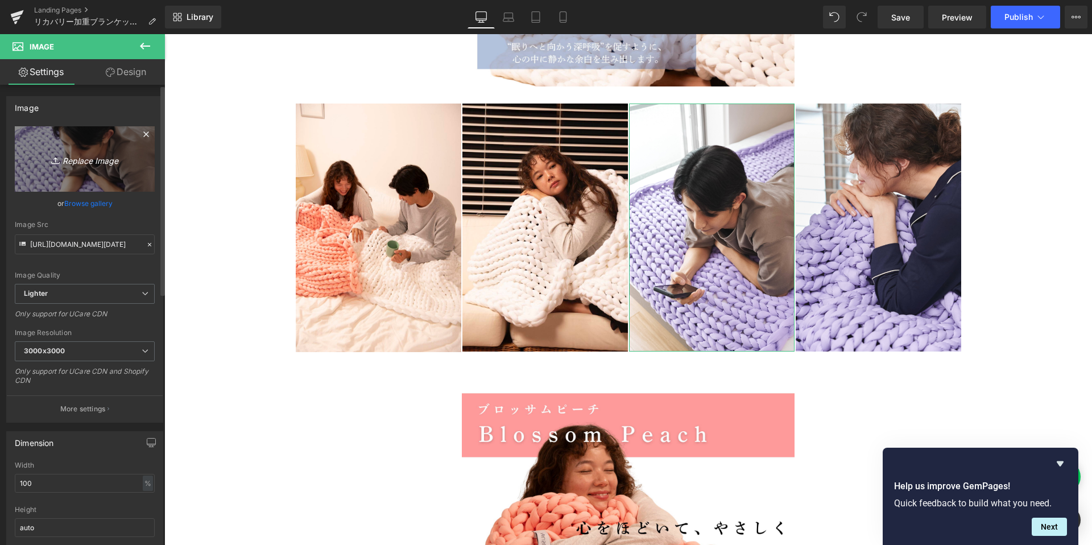
click at [89, 164] on icon "Replace Image" at bounding box center [84, 159] width 91 height 14
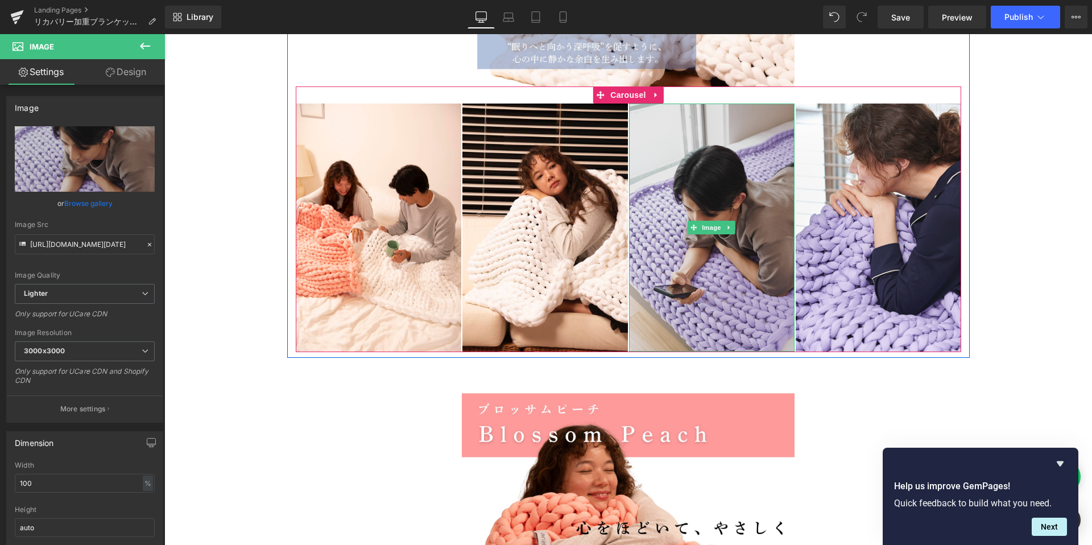
click at [707, 192] on img at bounding box center [711, 228] width 165 height 249
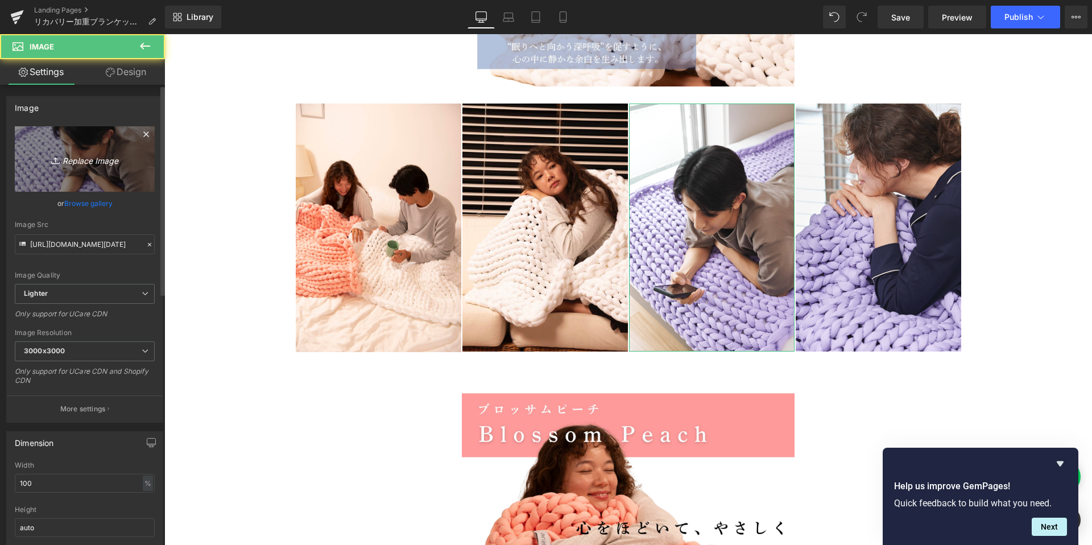
click at [72, 160] on icon "Replace Image" at bounding box center [84, 159] width 91 height 14
type input "C:\fakepath\250925-03624.jpg"
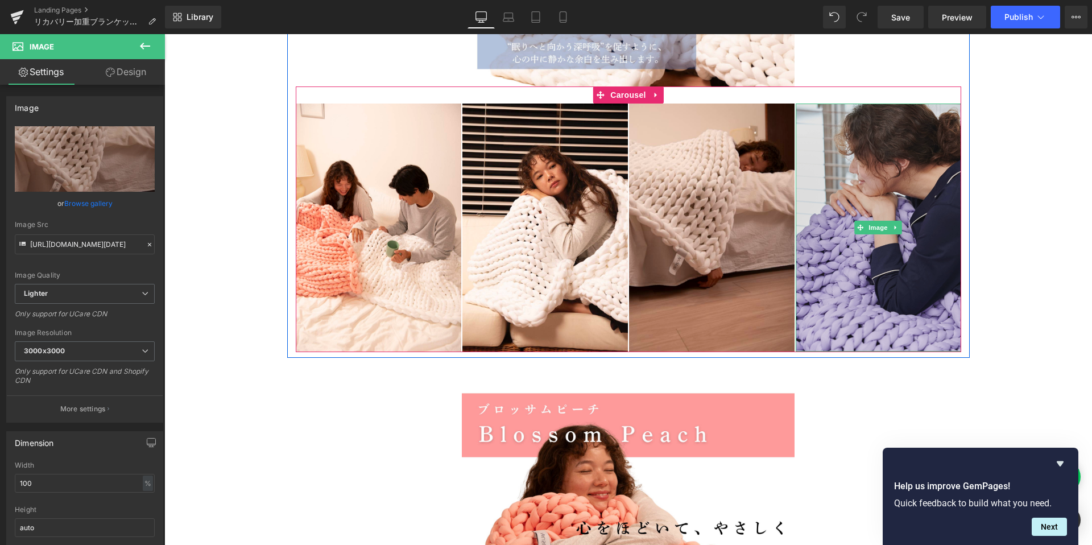
click at [876, 237] on img at bounding box center [878, 228] width 165 height 249
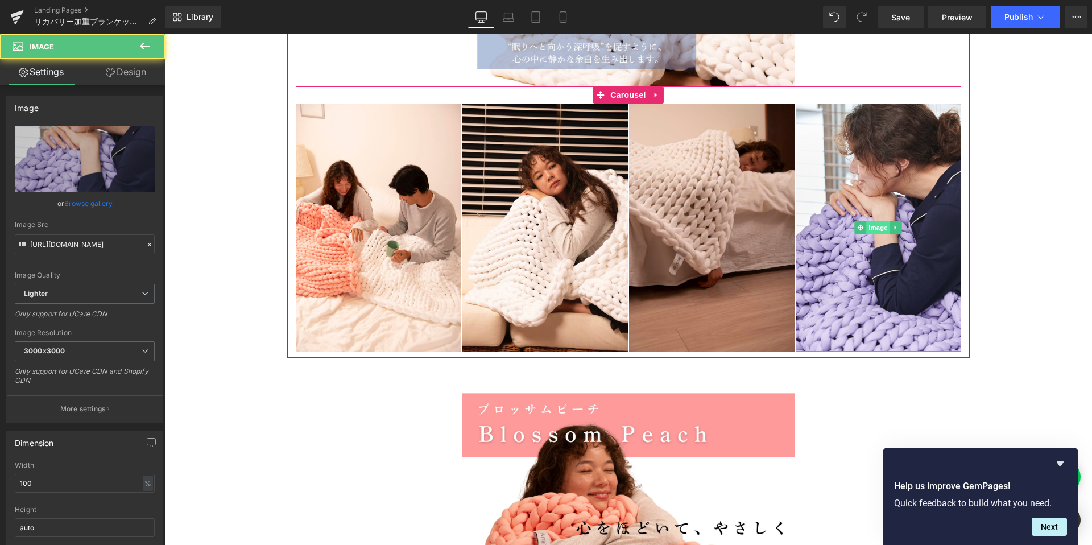
click at [875, 230] on span "Image" at bounding box center [878, 228] width 24 height 14
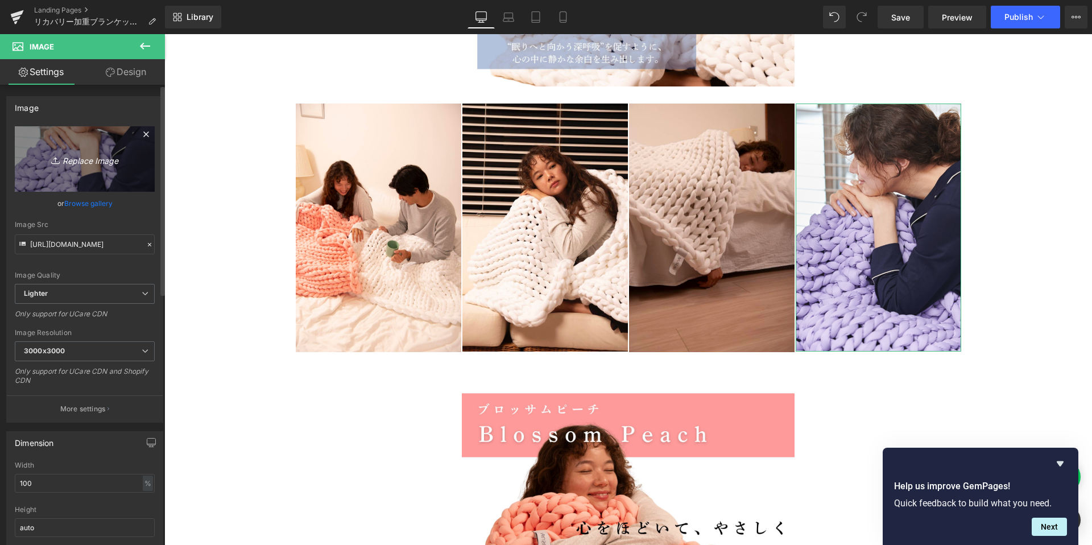
click at [88, 159] on icon "Replace Image" at bounding box center [84, 159] width 91 height 14
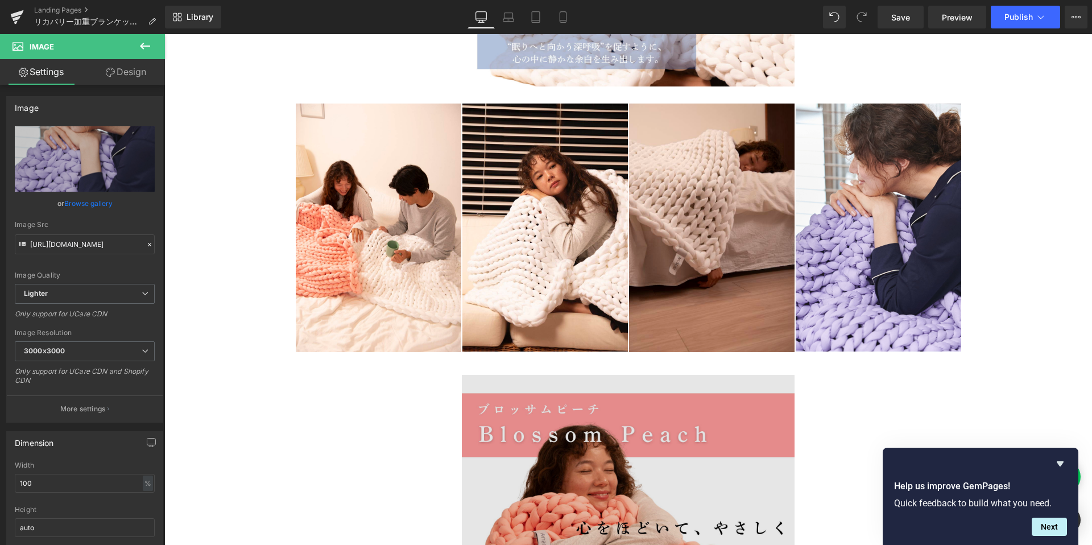
type input "C:\fakepath\250925-03527 (1).jpg"
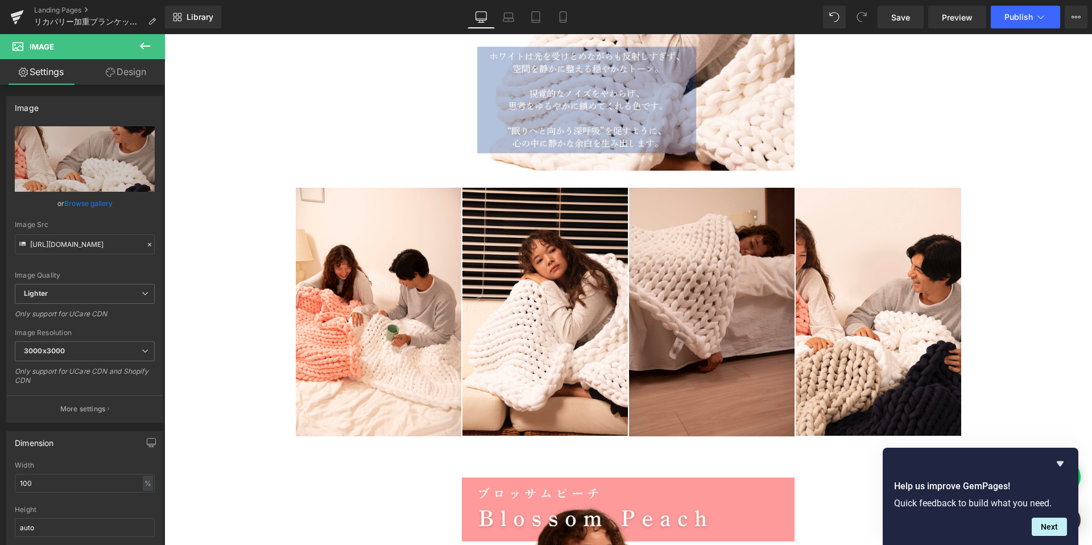
scroll to position [11278, 0]
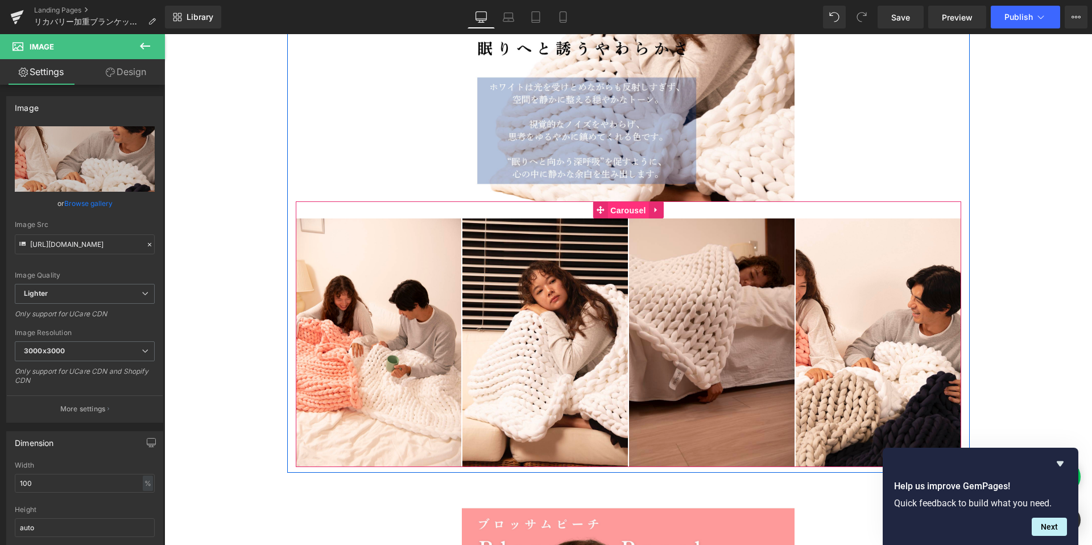
click at [630, 215] on span "Carousel" at bounding box center [627, 210] width 41 height 17
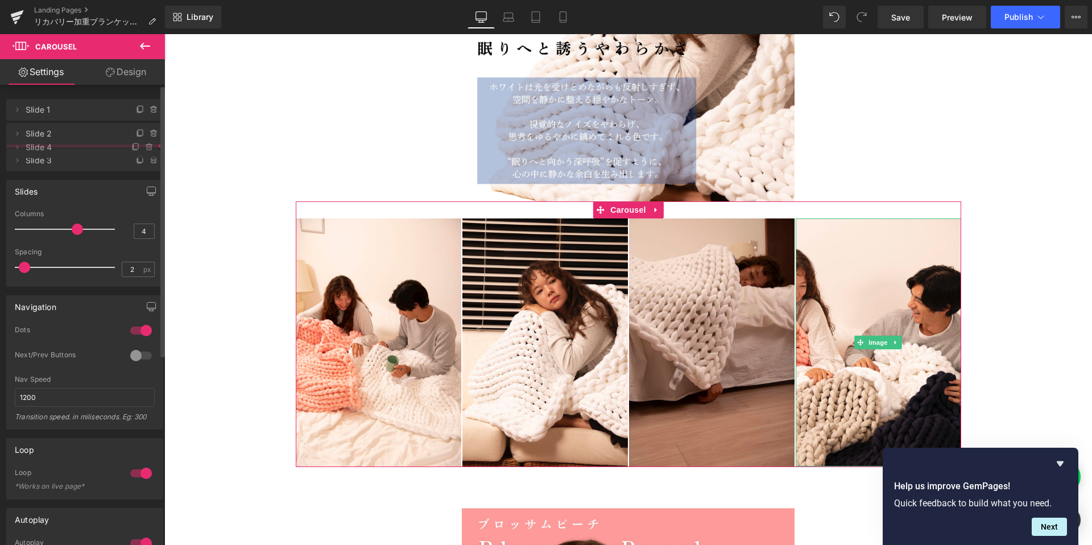
drag, startPoint x: 45, startPoint y: 183, endPoint x: 31, endPoint y: 148, distance: 37.0
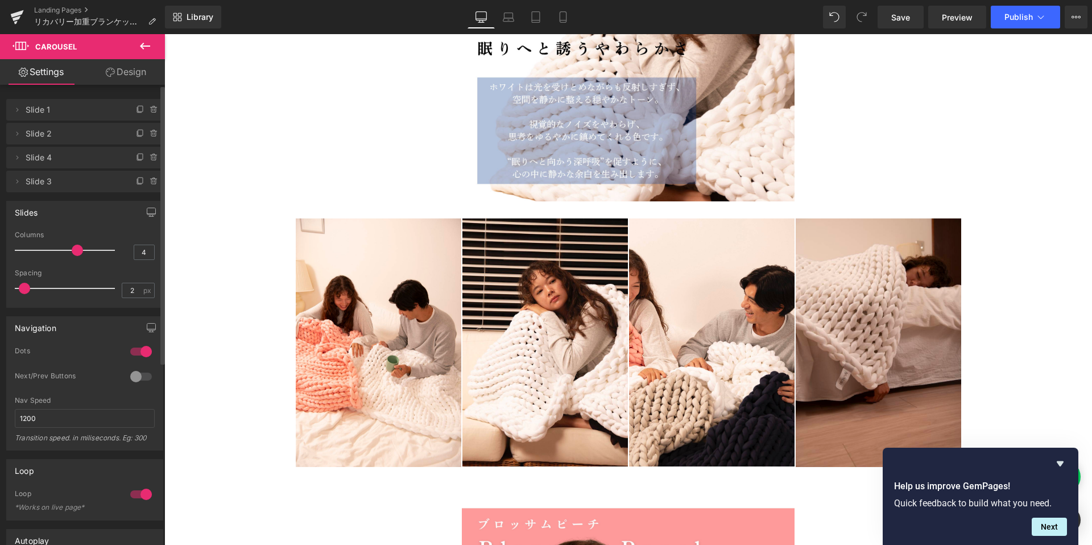
scroll to position [6, 6]
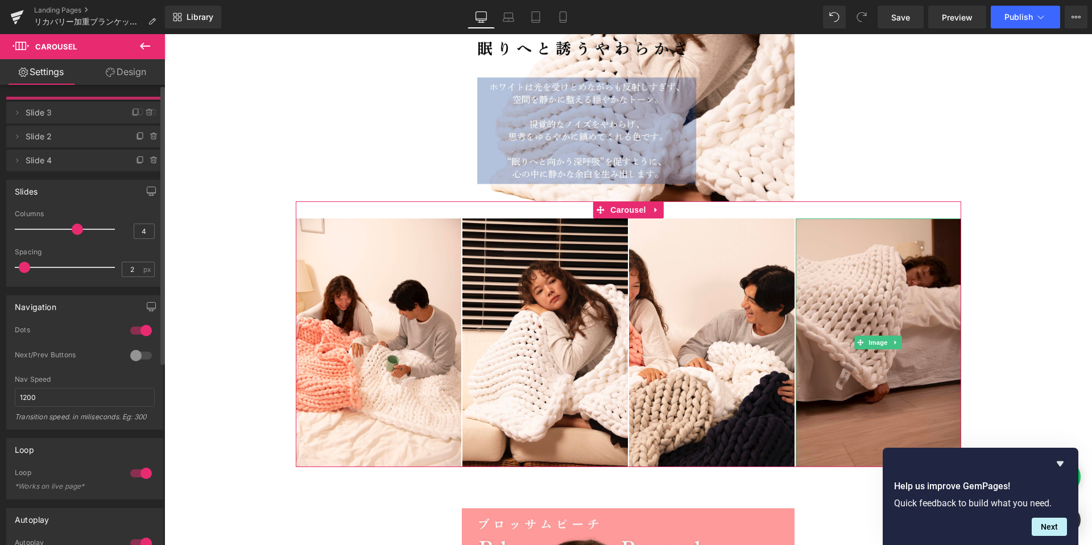
drag, startPoint x: 51, startPoint y: 179, endPoint x: 32, endPoint y: 110, distance: 72.0
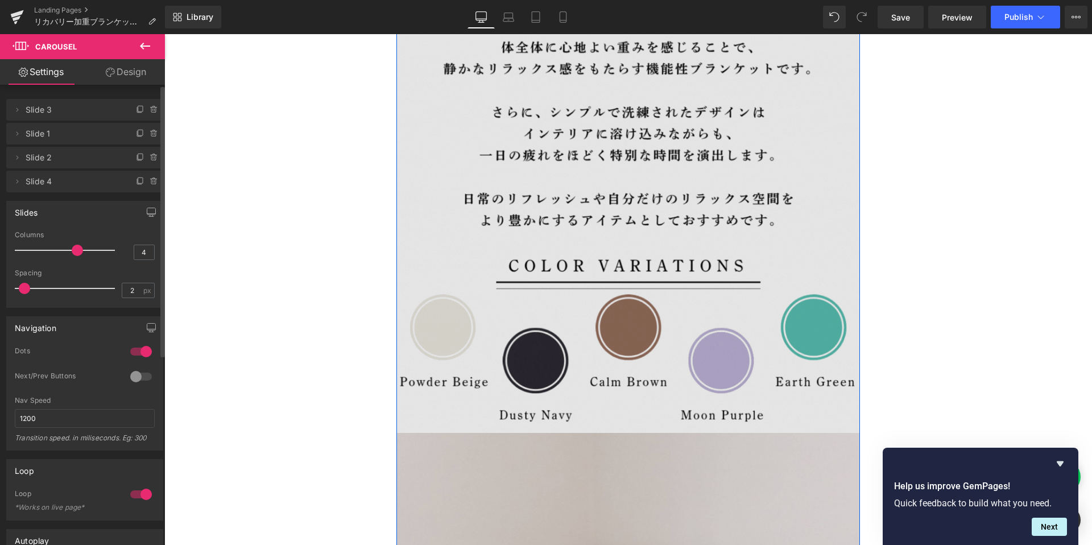
scroll to position [1401, 0]
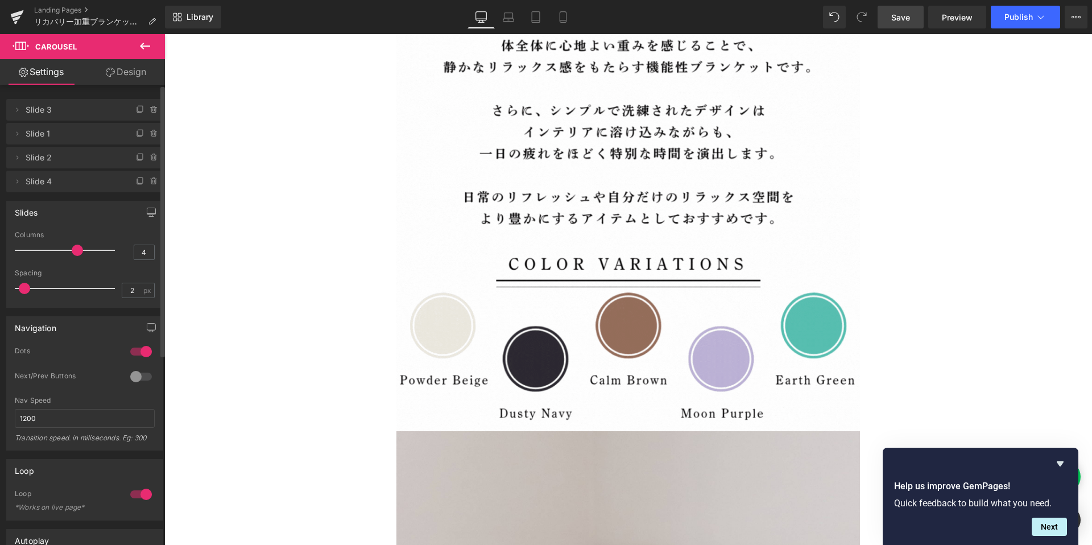
click at [906, 19] on span "Save" at bounding box center [900, 17] width 19 height 12
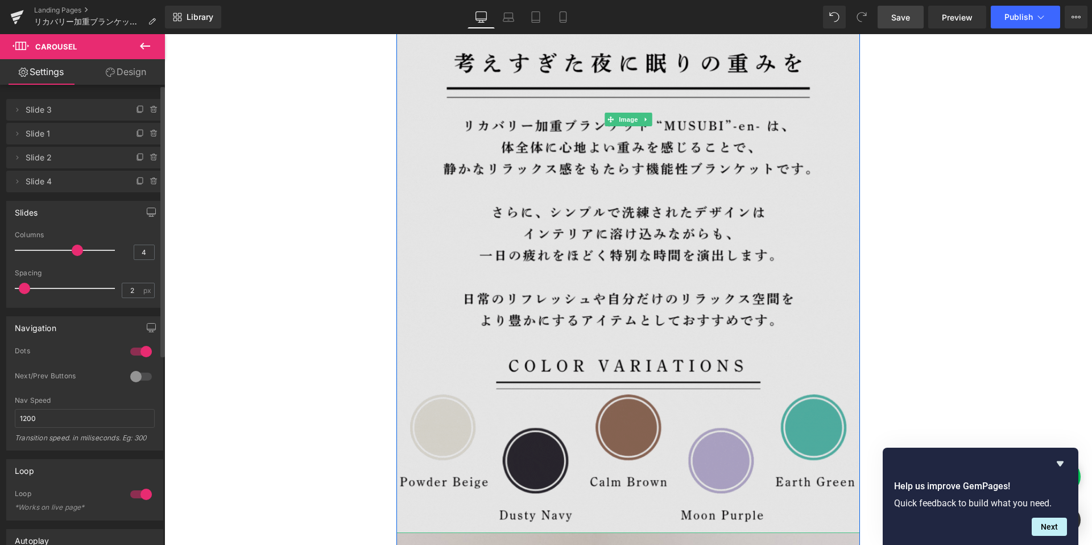
scroll to position [1271, 0]
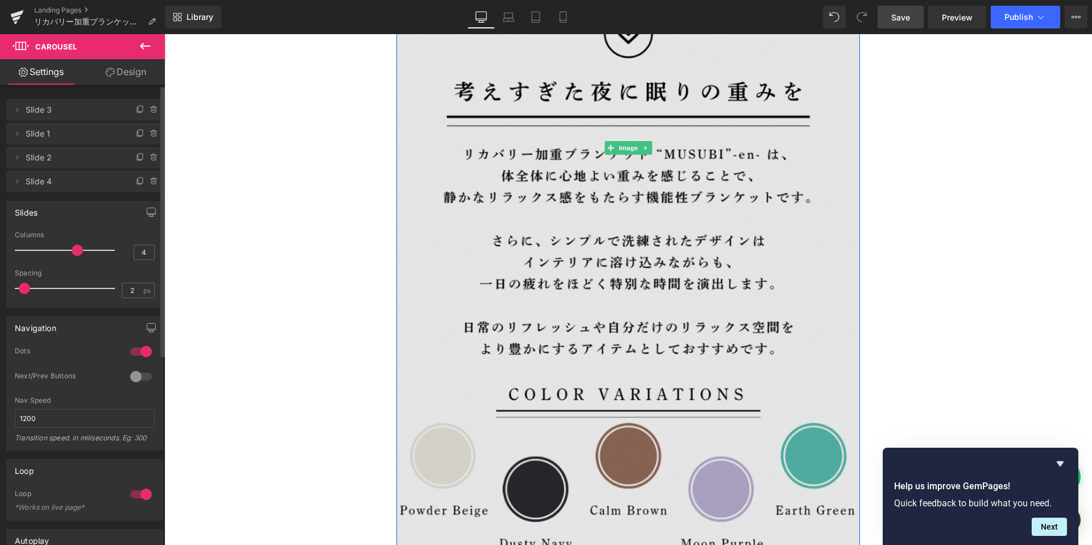
click at [627, 138] on img at bounding box center [628, 148] width 464 height 826
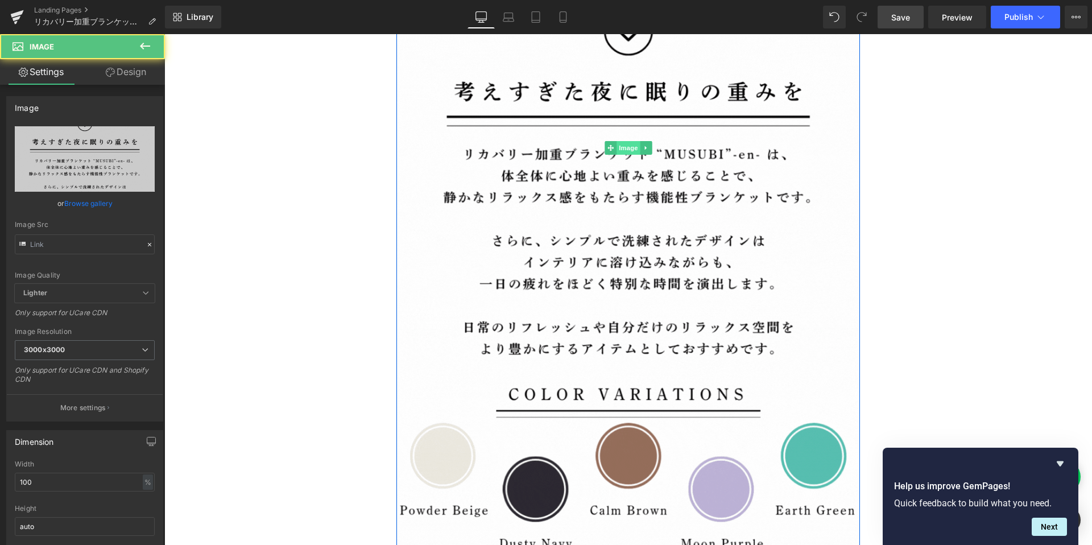
click at [627, 147] on span "Image" at bounding box center [628, 148] width 24 height 14
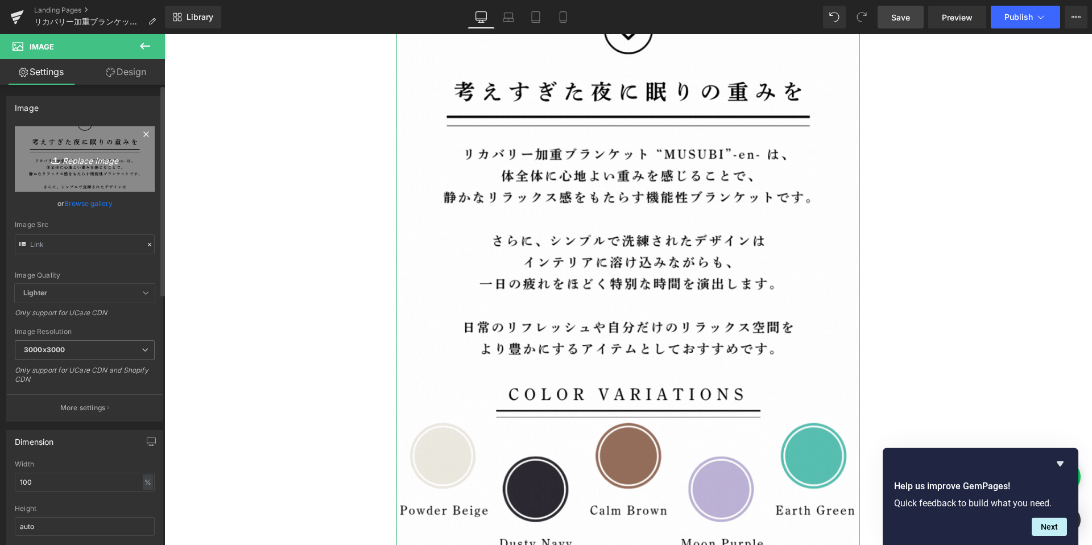
click at [86, 152] on icon "Replace Image" at bounding box center [84, 159] width 91 height 14
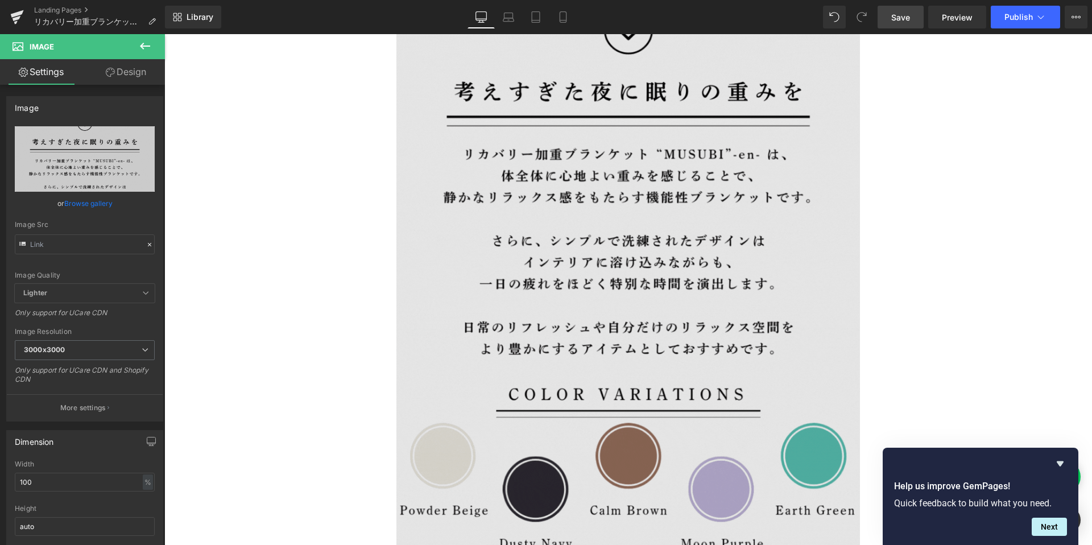
type input "C:\fakepath\en サイト構成 (730 x 1300 px) (7).gif"
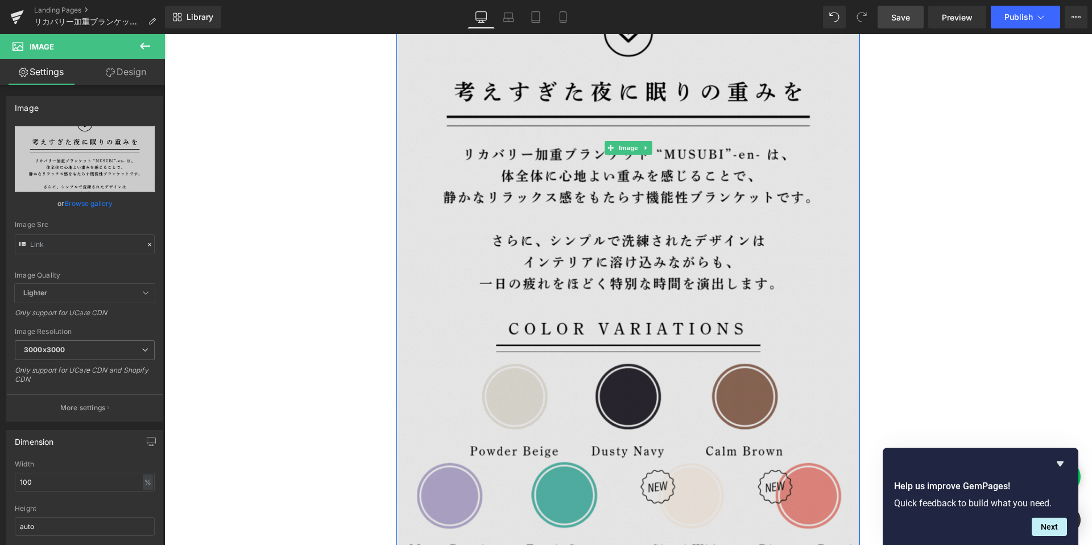
scroll to position [1369, 0]
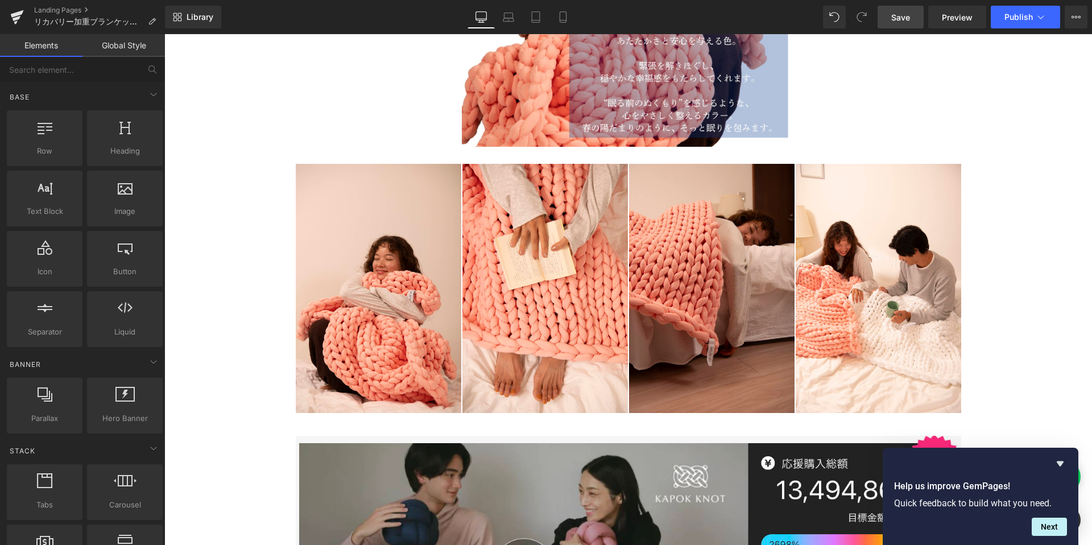
scroll to position [12000, 0]
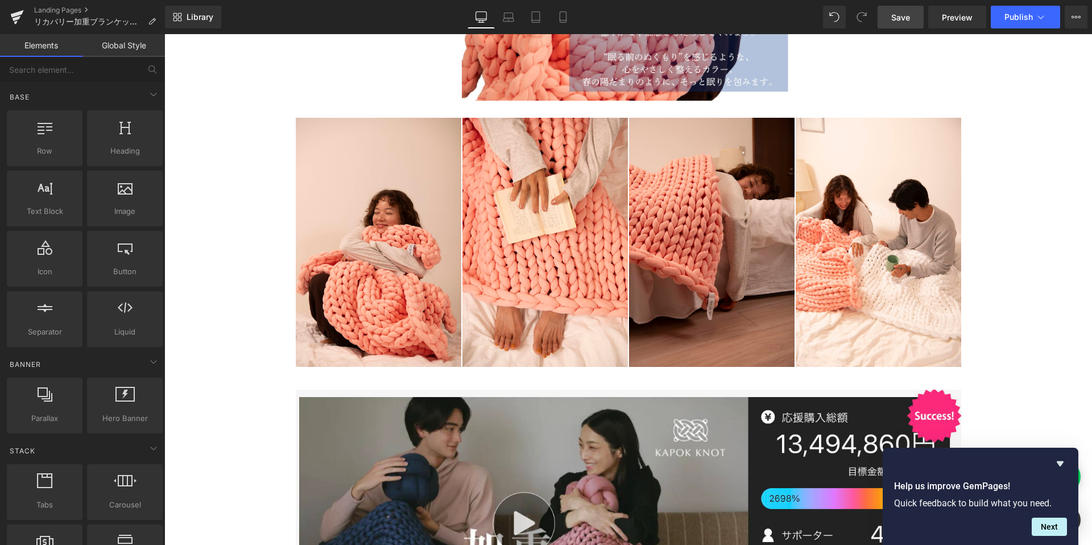
click at [882, 13] on link "Save" at bounding box center [901, 17] width 46 height 23
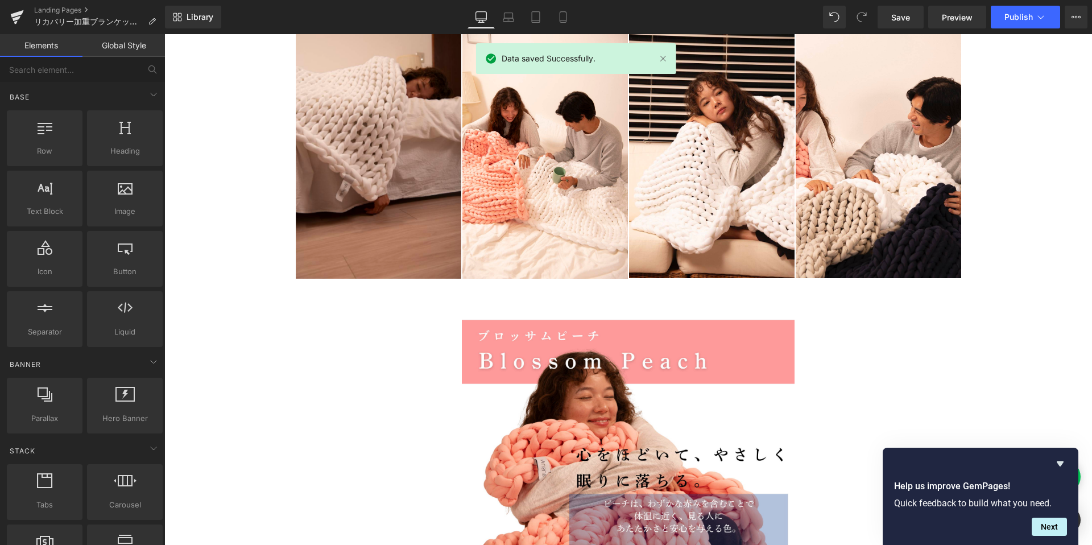
scroll to position [11463, 0]
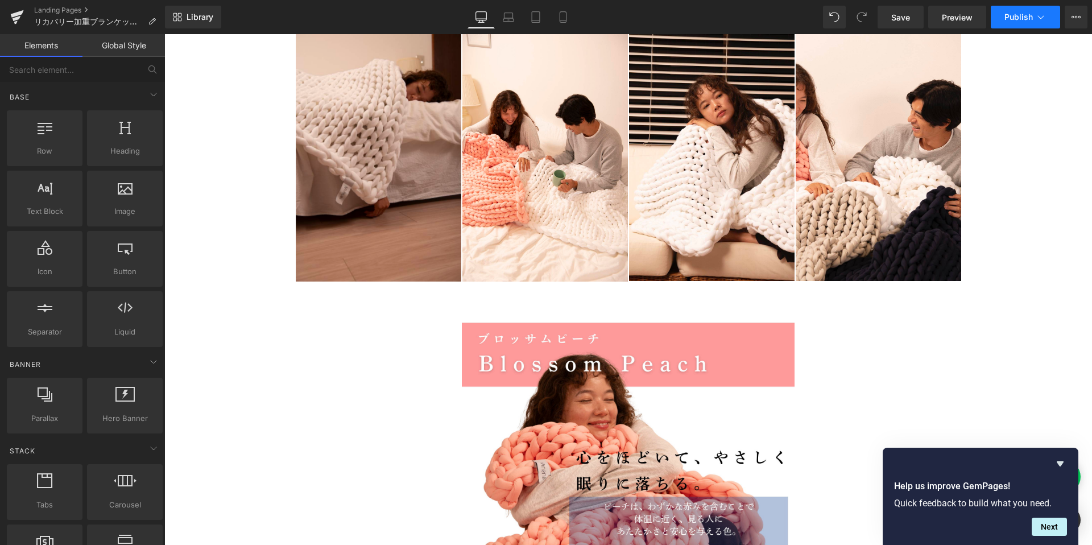
click at [1021, 18] on span "Publish" at bounding box center [1018, 17] width 28 height 9
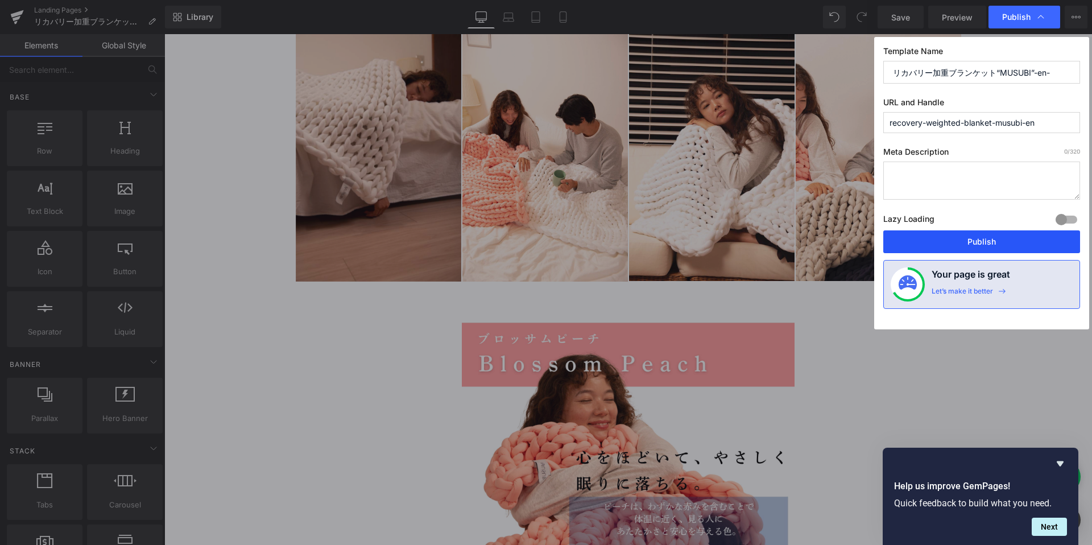
click at [984, 245] on button "Publish" at bounding box center [981, 241] width 197 height 23
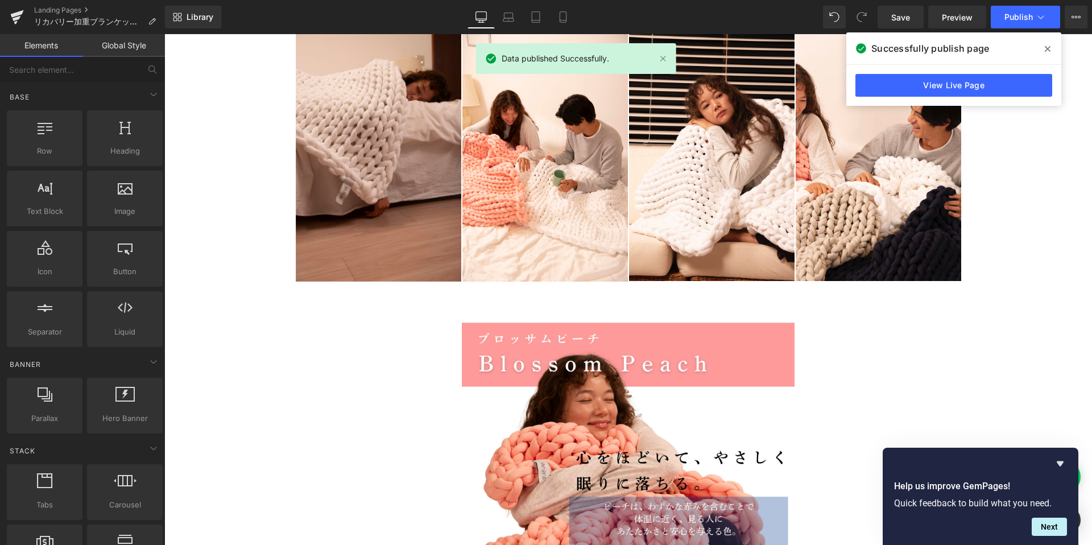
click at [1046, 49] on icon at bounding box center [1048, 48] width 6 height 9
